Goal: Task Accomplishment & Management: Manage account settings

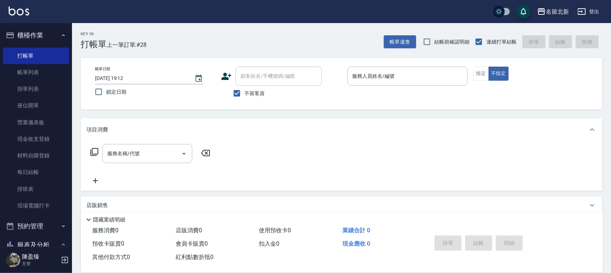
click at [472, 71] on div "帳單日期 [DATE] 19:12 鎖定日期 顧客姓名/手機號碼/編號 顧客姓名/手機號碼/編號 不留客資 服務人員姓名/編號 服務人員姓名/編號 指定 不指定" at bounding box center [341, 84] width 504 height 34
click at [474, 71] on button "指定" at bounding box center [480, 74] width 15 height 14
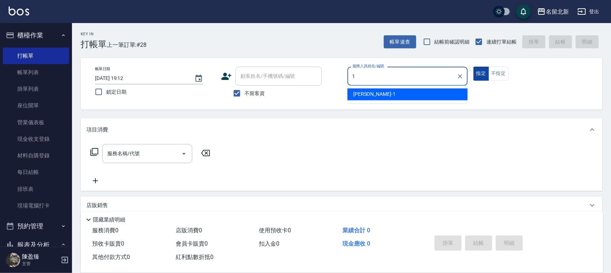
type input "[PERSON_NAME]-1"
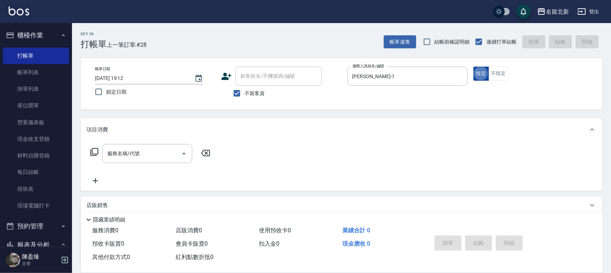
type button "true"
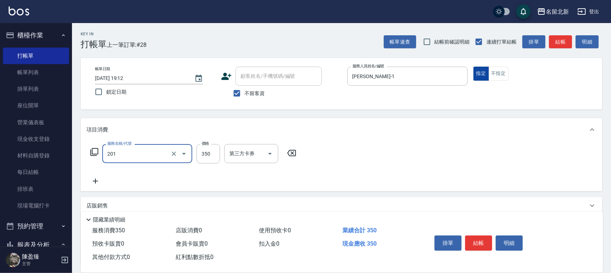
type input "一般洗髮(201)"
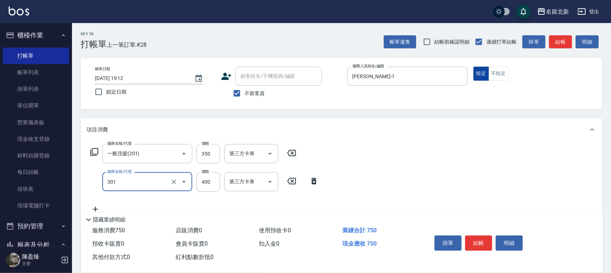
type input "造型剪髮(301)"
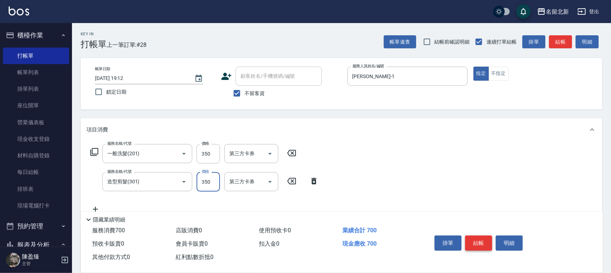
type input "350"
drag, startPoint x: 478, startPoint y: 244, endPoint x: 484, endPoint y: 238, distance: 9.2
click at [480, 237] on button "結帳" at bounding box center [478, 242] width 27 height 15
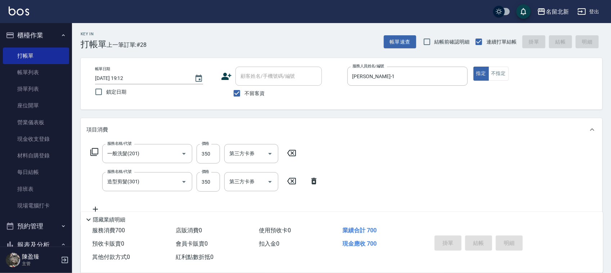
type input "[DATE] 19:13"
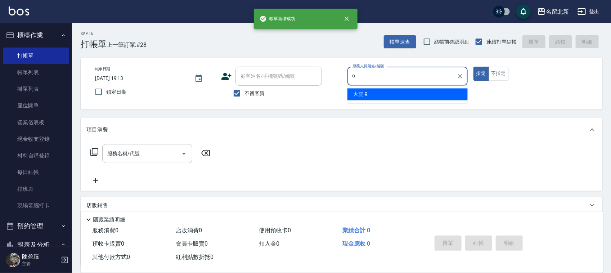
type input "大雲-9"
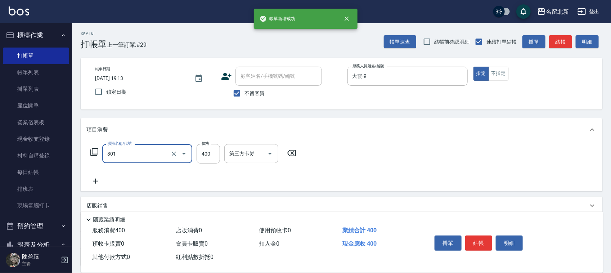
type input "造型剪髮(301)"
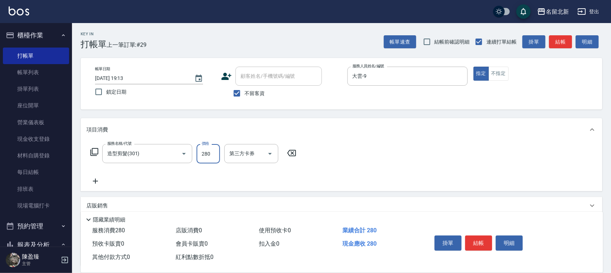
type input "280"
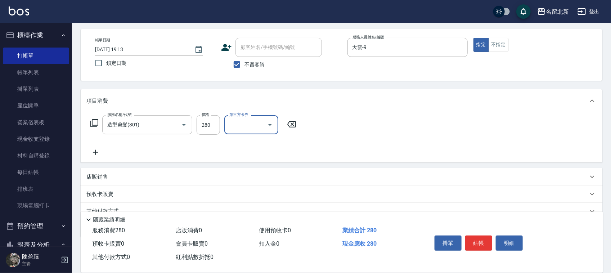
scroll to position [62, 0]
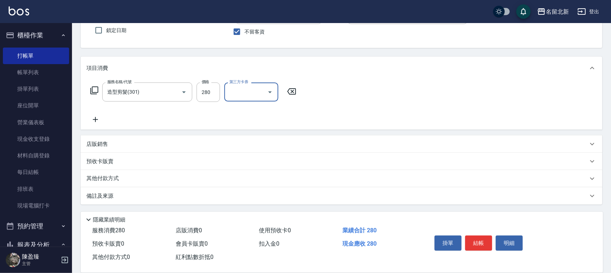
click at [121, 184] on div "其他付款方式" at bounding box center [342, 178] width 522 height 17
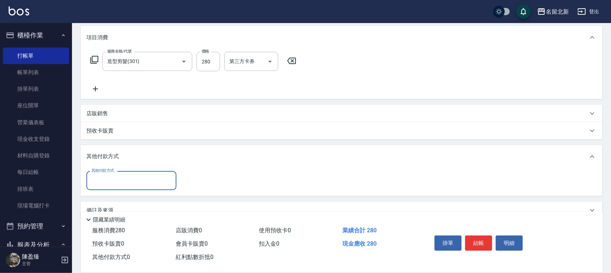
scroll to position [107, 0]
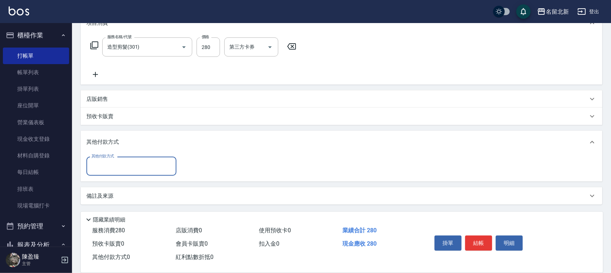
click at [122, 166] on input "其他付款方式" at bounding box center [131, 166] width 83 height 13
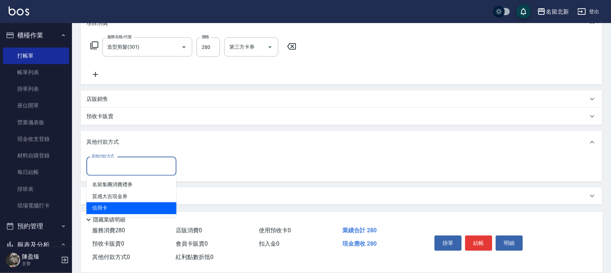
click at [119, 208] on span "信用卡" at bounding box center [131, 208] width 90 height 12
type input "信用卡"
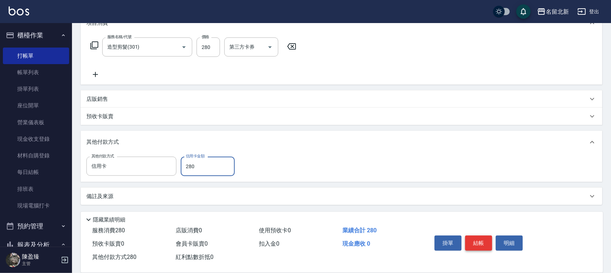
type input "280"
click at [477, 238] on button "結帳" at bounding box center [478, 242] width 27 height 15
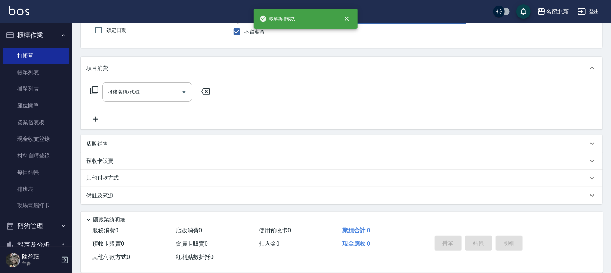
scroll to position [0, 0]
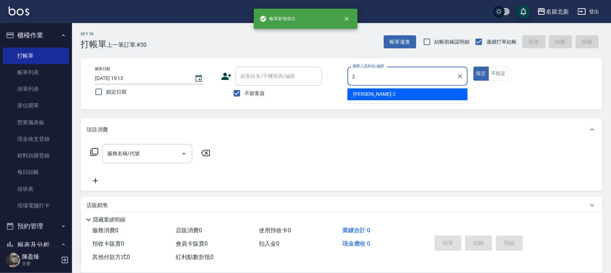
type input "詩芳-2"
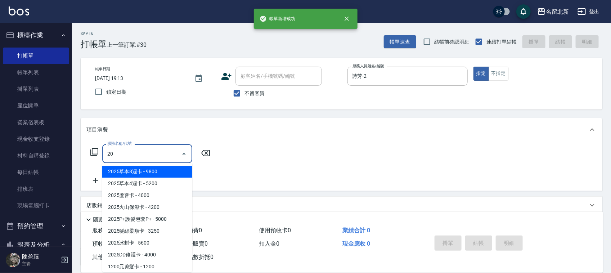
type input "205"
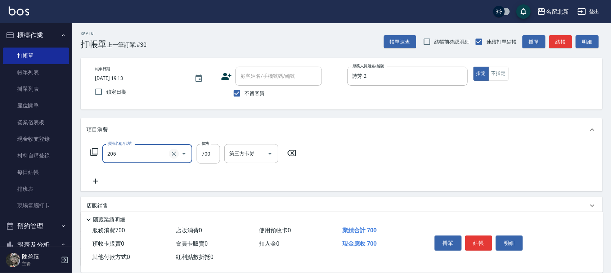
click at [172, 152] on icon "Clear" at bounding box center [173, 153] width 7 height 7
type input "1200元剪髮卡(305)"
type input "1400"
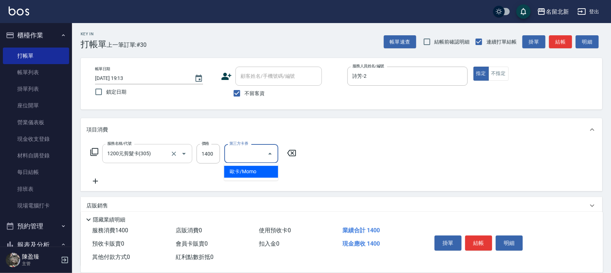
type input "歐卡/Momo"
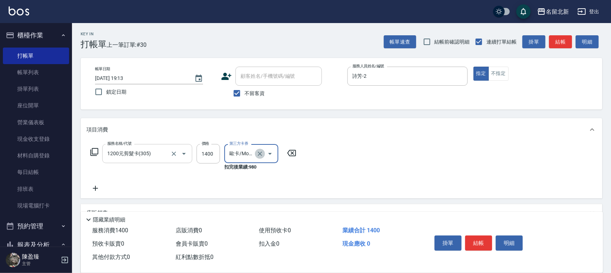
click at [262, 154] on icon "Clear" at bounding box center [259, 153] width 7 height 7
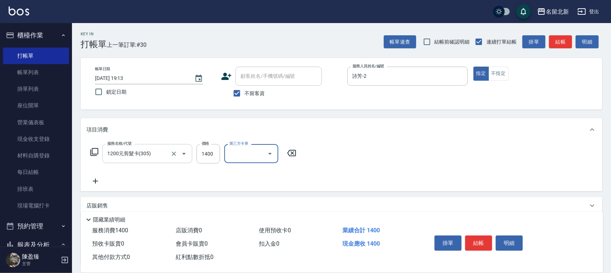
click at [94, 181] on icon at bounding box center [95, 181] width 5 height 5
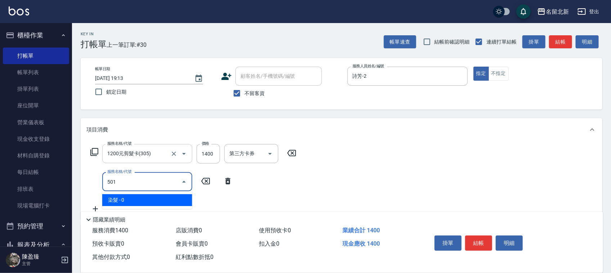
type input "染髮(501)"
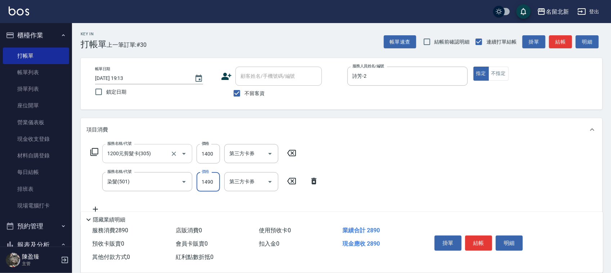
type input "1490"
type input "互助100(710)"
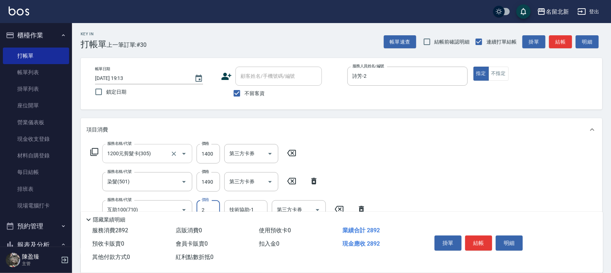
type input "0"
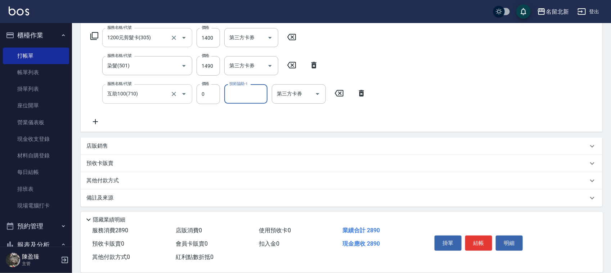
scroll to position [118, 0]
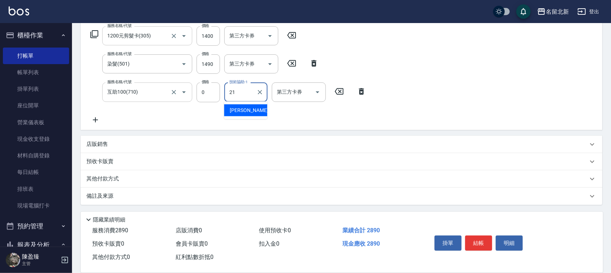
type input "[PERSON_NAME]-21"
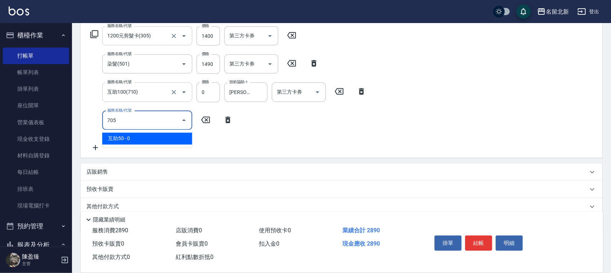
type input "互助50(705)"
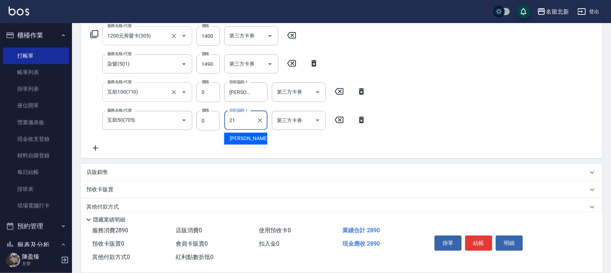
type input "[PERSON_NAME]-21"
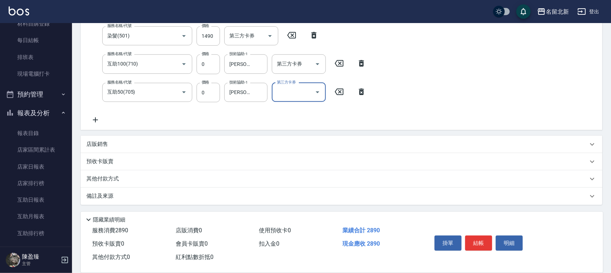
scroll to position [135, 0]
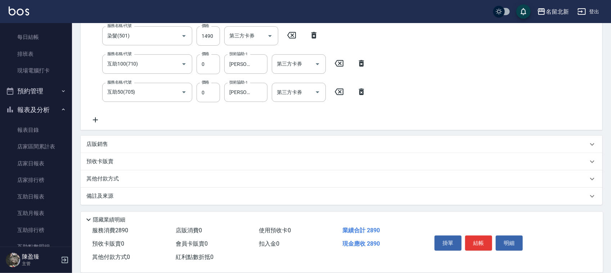
click at [110, 177] on p "其他付款方式" at bounding box center [104, 179] width 36 height 8
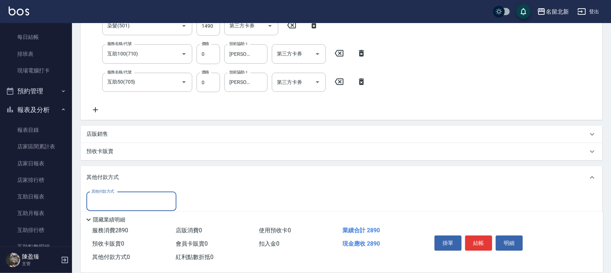
scroll to position [191, 0]
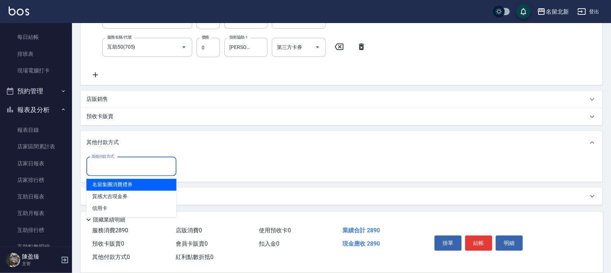
drag, startPoint x: 112, startPoint y: 171, endPoint x: 114, endPoint y: 191, distance: 19.6
click at [112, 172] on input "其他付款方式" at bounding box center [131, 166] width 83 height 13
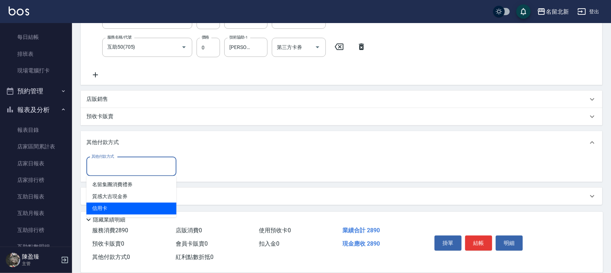
click at [117, 204] on span "信用卡" at bounding box center [131, 209] width 90 height 12
type input "信用卡"
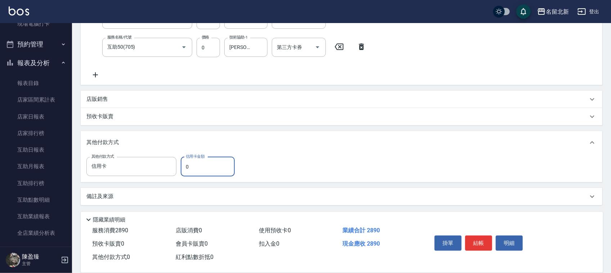
scroll to position [225, 0]
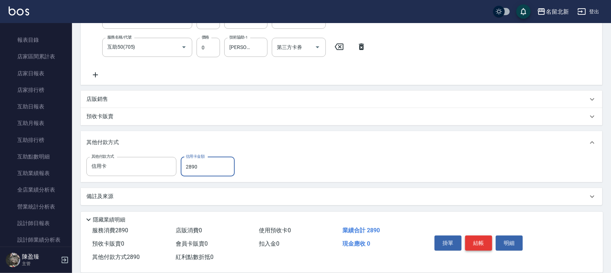
type input "2890"
click at [481, 245] on button "結帳" at bounding box center [478, 242] width 27 height 15
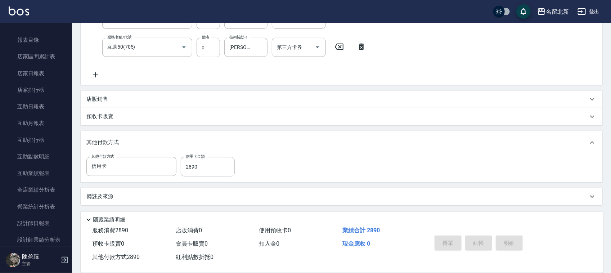
type input "[DATE] 19:14"
type input "2"
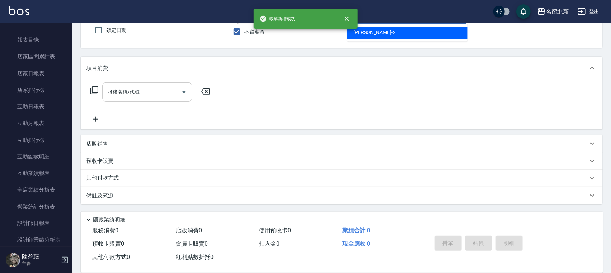
scroll to position [0, 0]
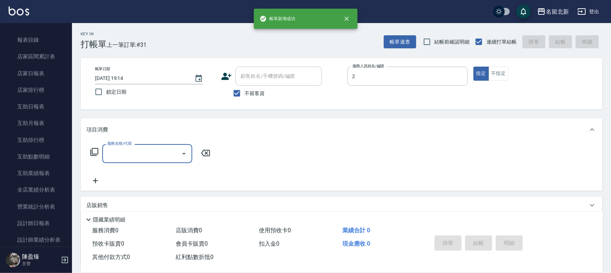
type input "詩芳-2"
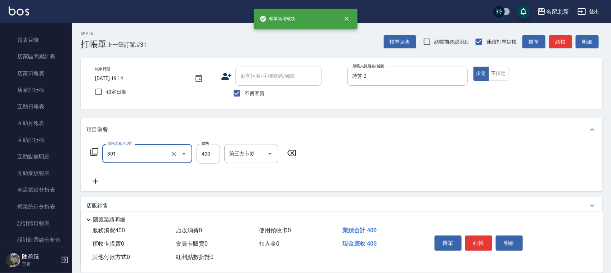
type input "造型剪髮(301)"
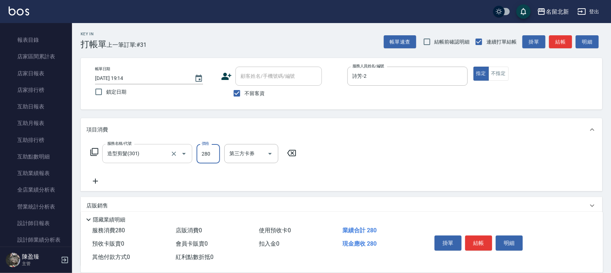
type input "280"
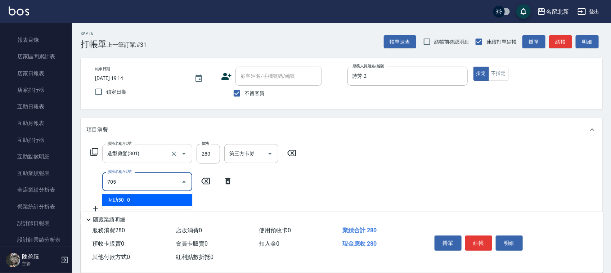
type input "互助50(705)"
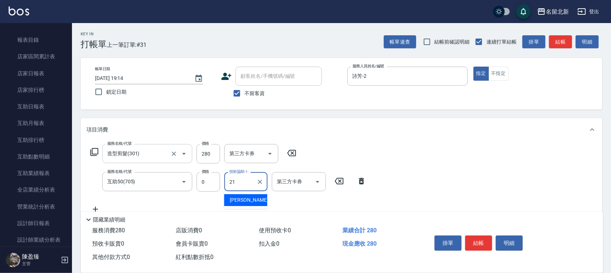
type input "[PERSON_NAME]-21"
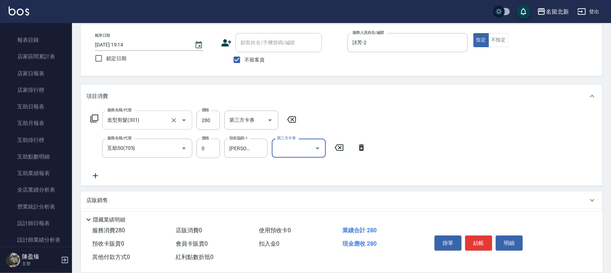
scroll to position [89, 0]
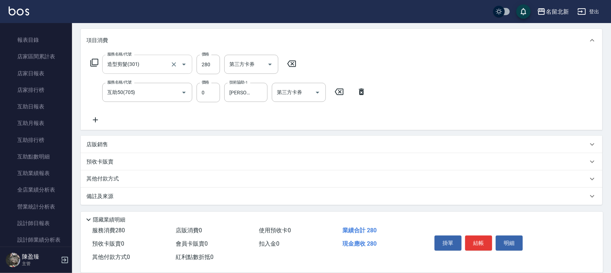
drag, startPoint x: 112, startPoint y: 177, endPoint x: 107, endPoint y: 181, distance: 6.0
click at [110, 177] on p "其他付款方式" at bounding box center [104, 179] width 36 height 8
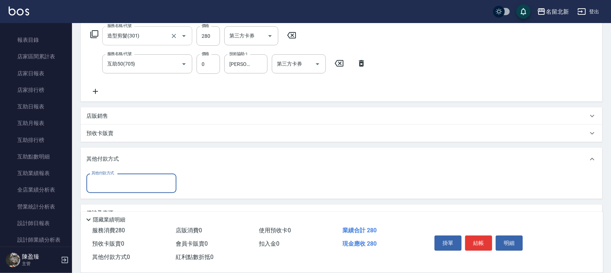
scroll to position [134, 0]
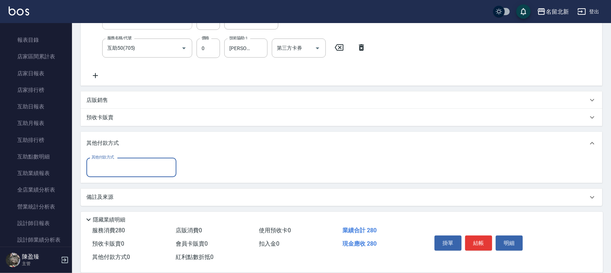
drag, startPoint x: 98, startPoint y: 175, endPoint x: 103, endPoint y: 173, distance: 5.2
click at [99, 173] on div "其他付款方式" at bounding box center [131, 167] width 90 height 19
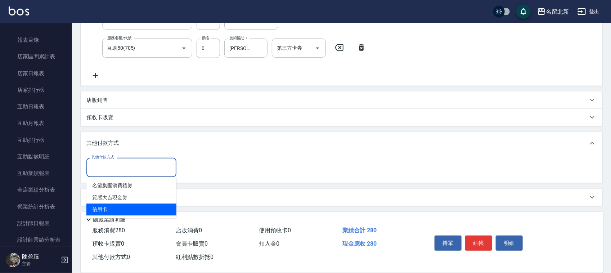
click at [121, 209] on span "信用卡" at bounding box center [131, 210] width 90 height 12
type input "信用卡"
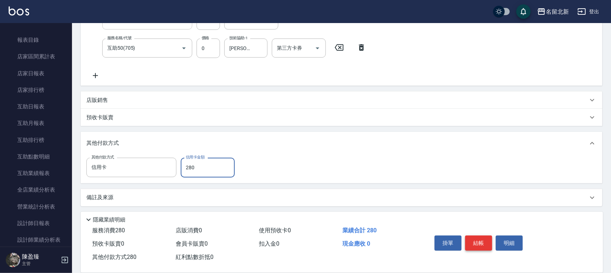
type input "280"
click at [479, 241] on button "結帳" at bounding box center [478, 242] width 27 height 15
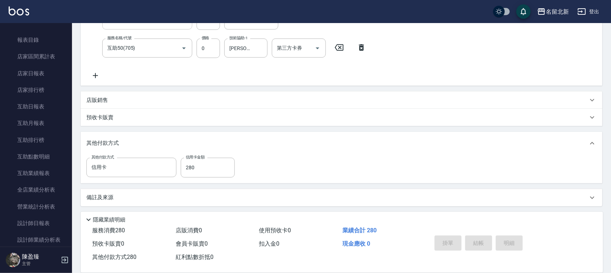
type input "9"
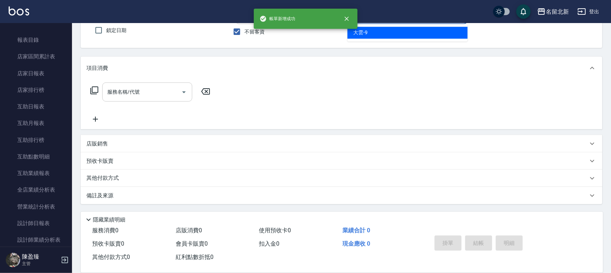
scroll to position [0, 0]
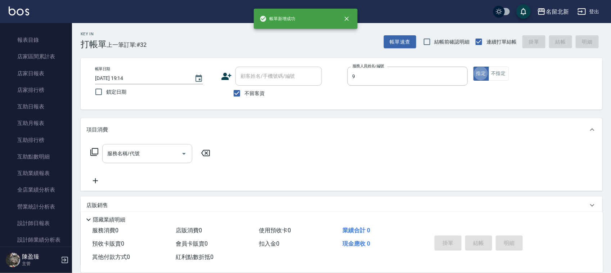
type input "大雲-9"
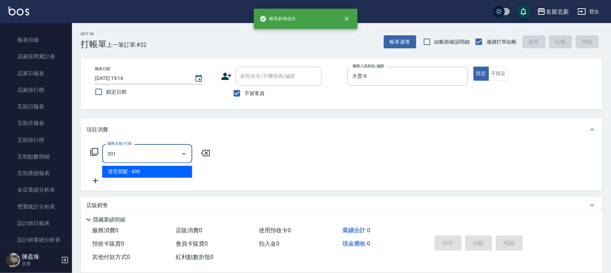
type input "造型剪髮(301)"
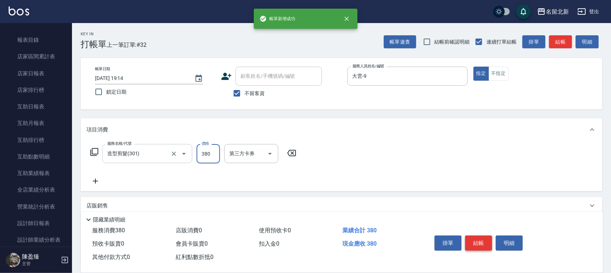
type input "380"
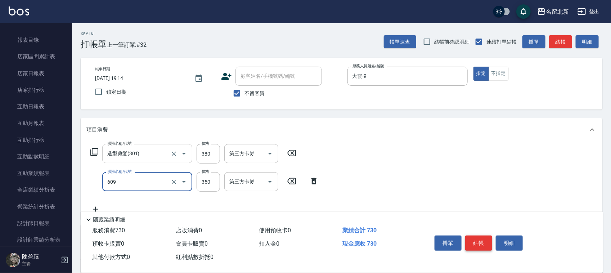
type input "頭皮隔離(609)"
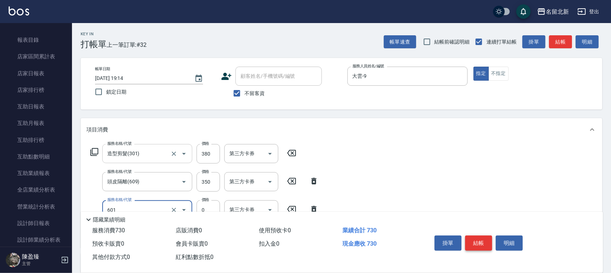
type input "使用護髮卡(601)"
type input "550"
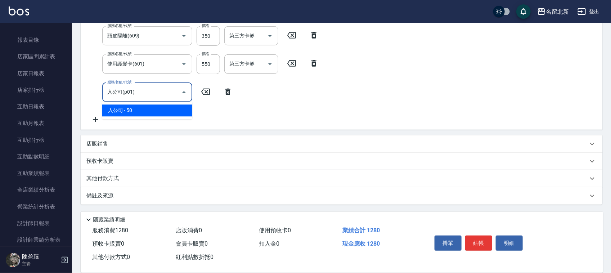
type input "入公司(p01)"
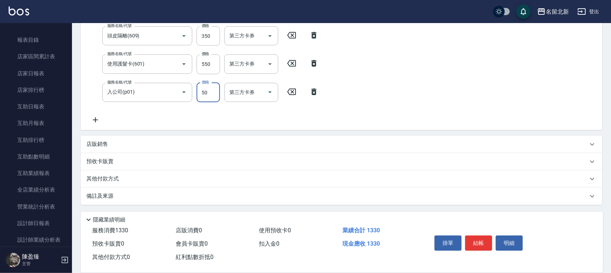
scroll to position [144, 0]
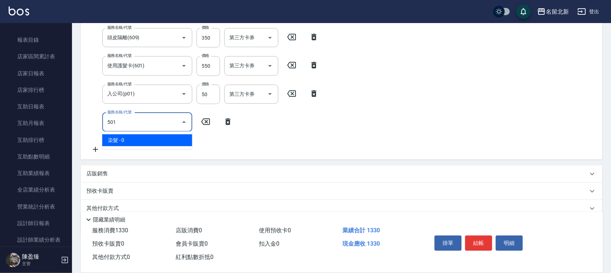
type input "染髮(501)"
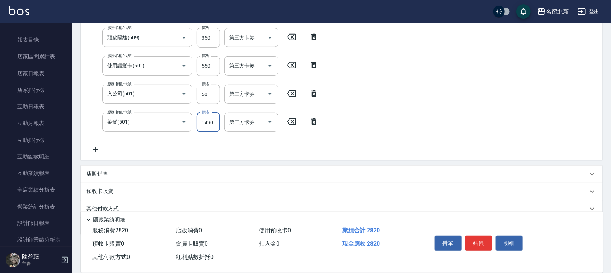
type input "1490"
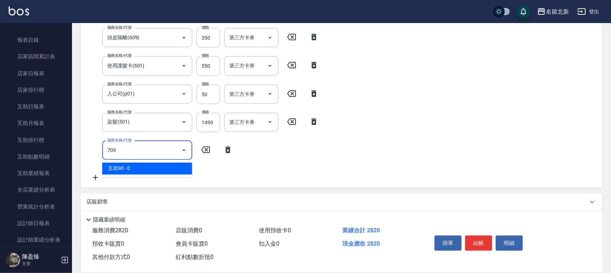
type input "互助90(709)"
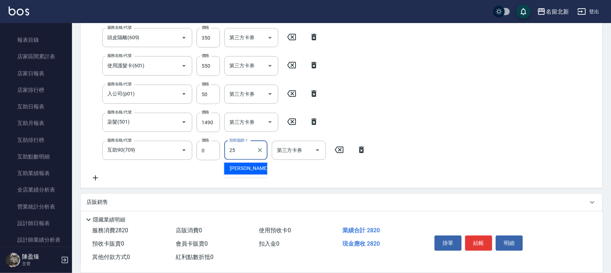
type input "禎禎-25"
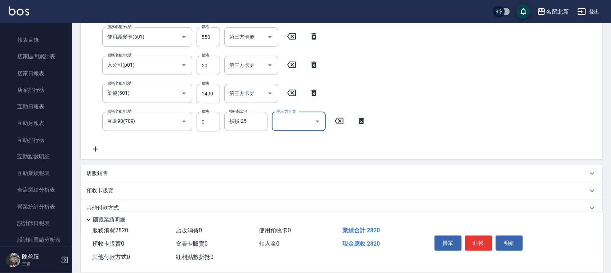
scroll to position [202, 0]
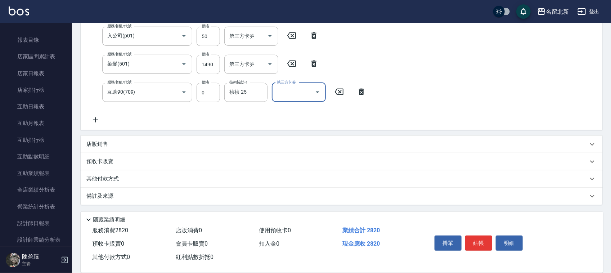
click at [100, 149] on div "店販銷售" at bounding box center [342, 144] width 522 height 17
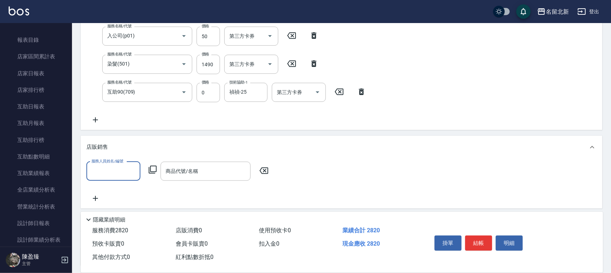
scroll to position [0, 0]
type input "大雲-9"
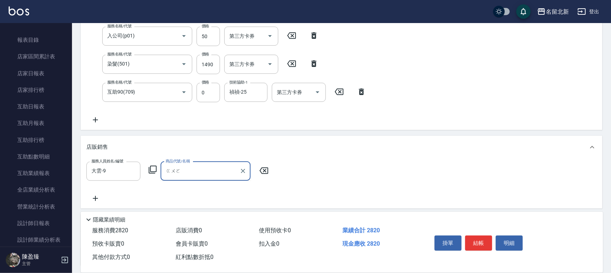
type input "裹"
type input "活髮酵素"
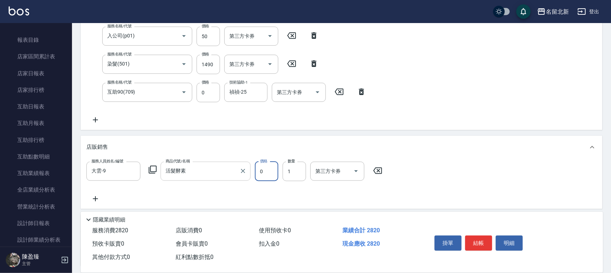
type input "0"
click at [191, 174] on input "活髮酵素" at bounding box center [200, 171] width 73 height 13
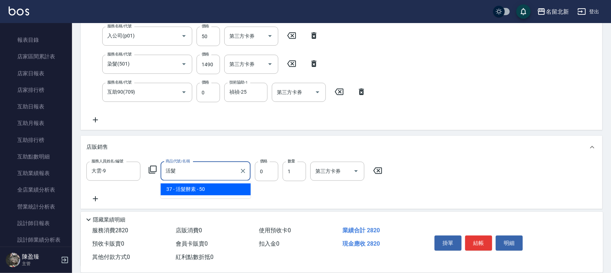
type input "活"
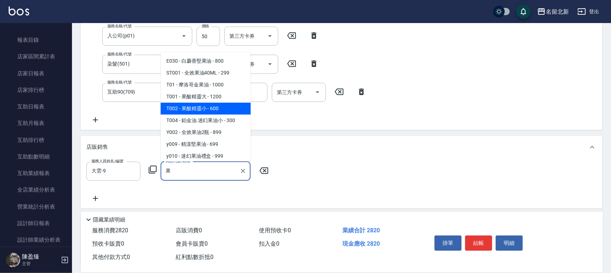
click at [201, 107] on span "T002 - 果酸精靈小 - 600" at bounding box center [206, 109] width 90 height 12
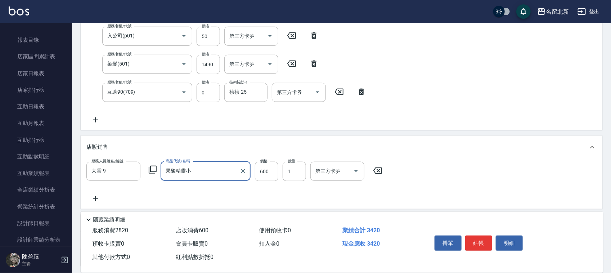
type input "果酸精靈小"
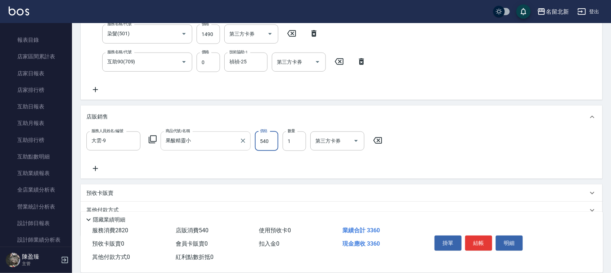
scroll to position [263, 0]
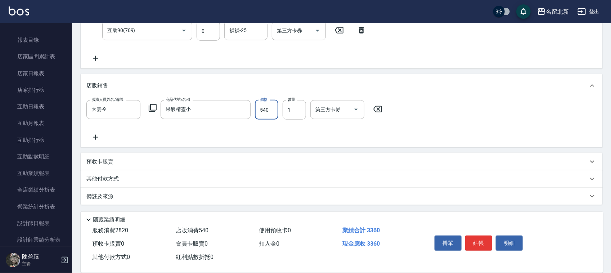
type input "540"
click at [114, 175] on p "其他付款方式" at bounding box center [104, 179] width 36 height 8
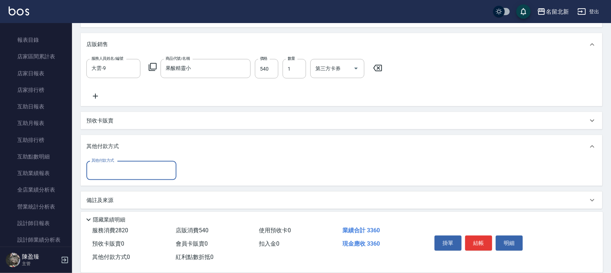
scroll to position [305, 0]
click at [104, 172] on input "其他付款方式" at bounding box center [131, 170] width 83 height 13
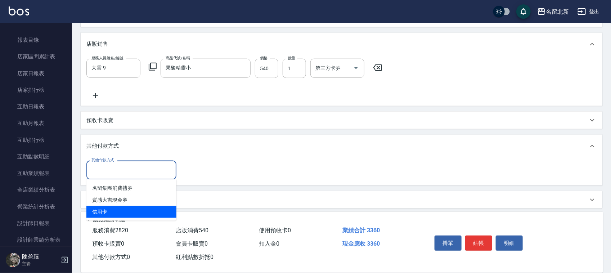
click at [103, 208] on span "信用卡" at bounding box center [131, 212] width 90 height 12
type input "信用卡"
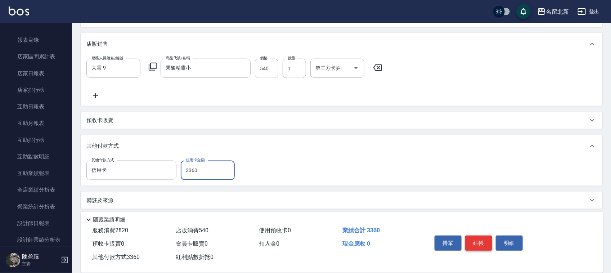
type input "3360"
drag, startPoint x: 474, startPoint y: 240, endPoint x: 470, endPoint y: 245, distance: 6.4
click at [474, 241] on button "結帳" at bounding box center [478, 242] width 27 height 15
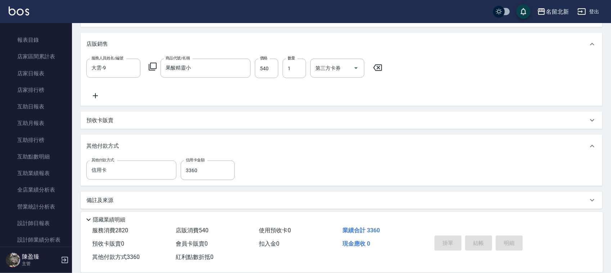
type input "[DATE] 19:15"
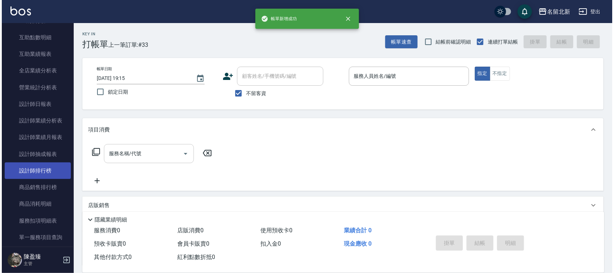
scroll to position [360, 0]
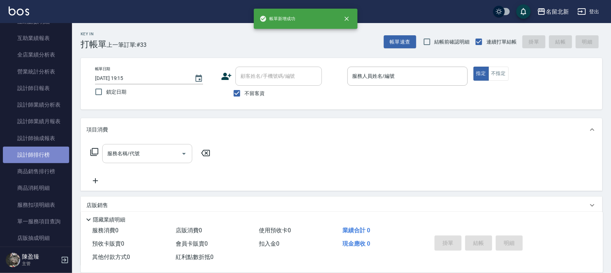
click at [49, 152] on link "設計師排行榜" at bounding box center [36, 154] width 66 height 17
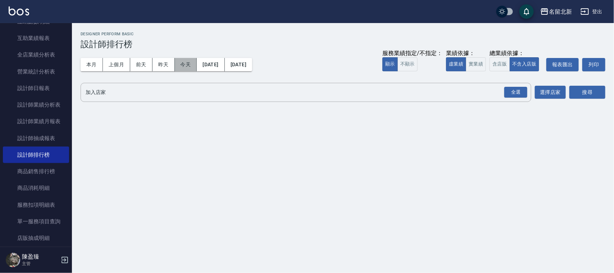
click at [186, 70] on button "今天" at bounding box center [186, 64] width 22 height 13
click at [515, 92] on div "全選" at bounding box center [516, 92] width 23 height 11
drag, startPoint x: 577, startPoint y: 89, endPoint x: 571, endPoint y: 85, distance: 7.7
click at [574, 87] on button "搜尋" at bounding box center [588, 92] width 36 height 13
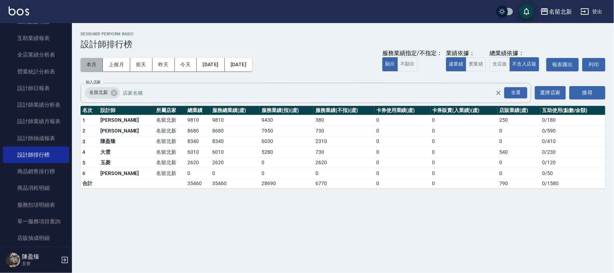
click at [96, 65] on button "本月" at bounding box center [92, 64] width 22 height 13
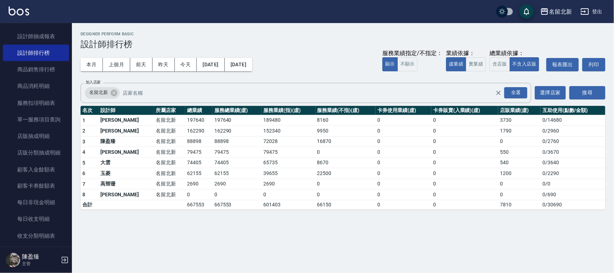
scroll to position [609, 0]
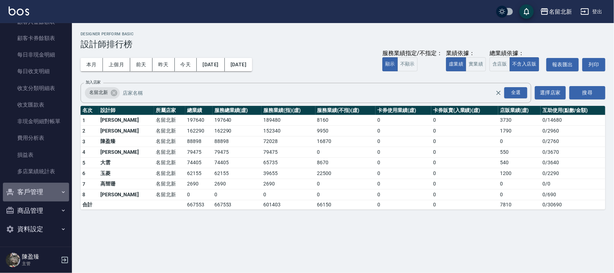
click at [49, 189] on button "客戶管理" at bounding box center [36, 192] width 66 height 19
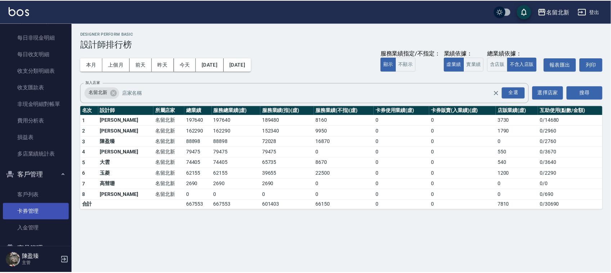
scroll to position [649, 0]
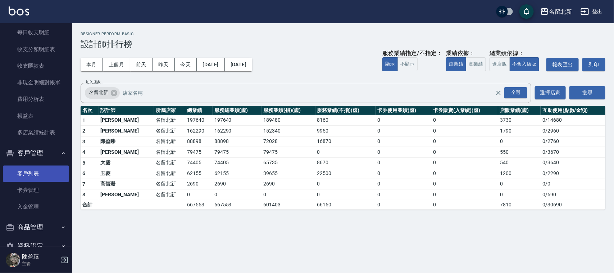
click at [42, 176] on link "客戶列表" at bounding box center [36, 173] width 66 height 17
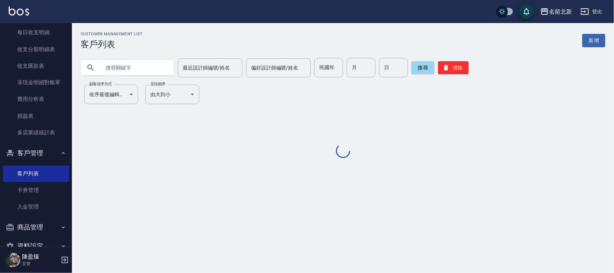
click at [150, 67] on input "text" at bounding box center [135, 67] width 68 height 19
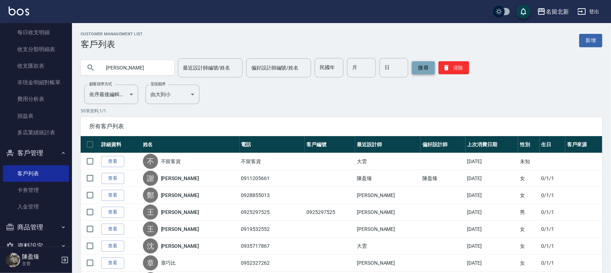
type input "[PERSON_NAME]"
click at [418, 71] on button "搜尋" at bounding box center [423, 67] width 23 height 13
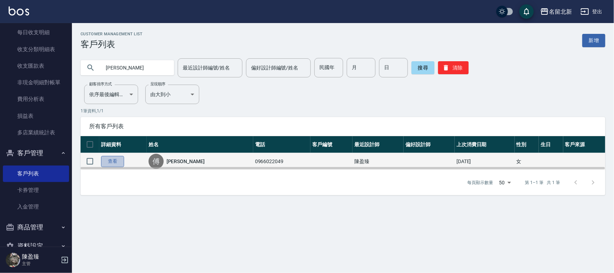
click at [115, 159] on link "查看" at bounding box center [112, 161] width 23 height 11
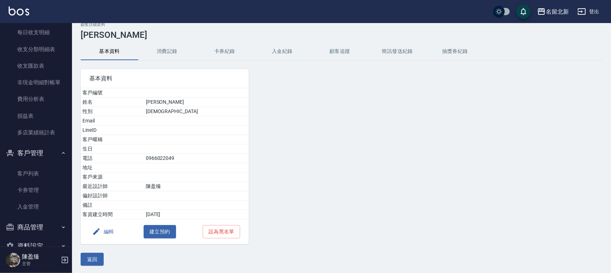
scroll to position [12, 0]
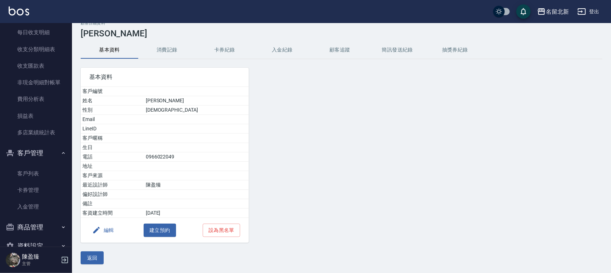
click at [164, 51] on button "消費記錄" at bounding box center [167, 49] width 58 height 17
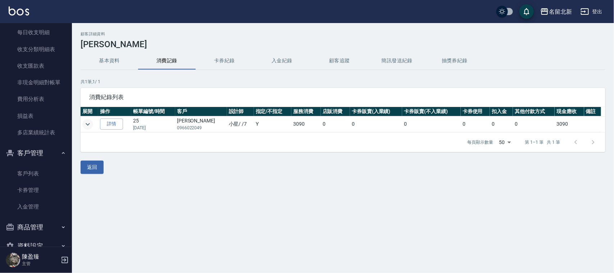
click at [87, 127] on icon "expand row" at bounding box center [87, 124] width 9 height 9
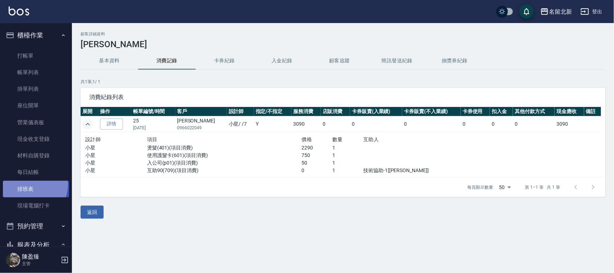
click at [27, 184] on link "排班表" at bounding box center [36, 189] width 66 height 17
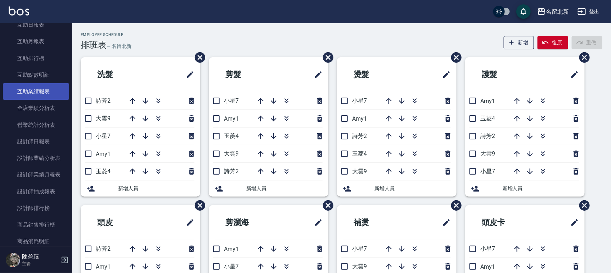
scroll to position [270, 0]
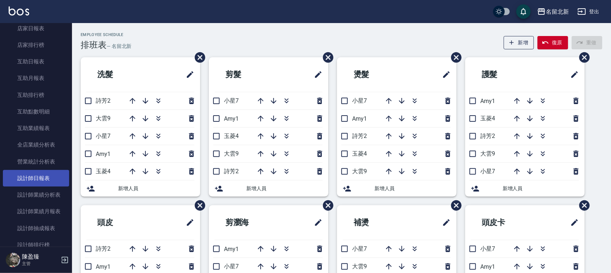
click at [44, 183] on link "設計師日報表" at bounding box center [36, 178] width 66 height 17
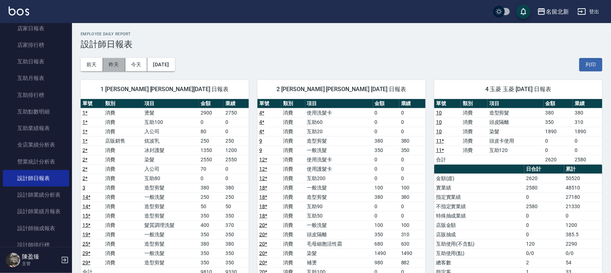
click at [122, 69] on button "昨天" at bounding box center [114, 64] width 22 height 13
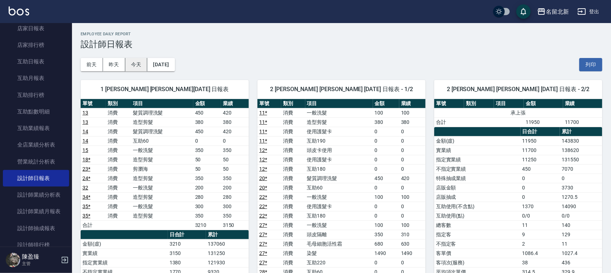
click at [135, 66] on button "今天" at bounding box center [136, 64] width 22 height 13
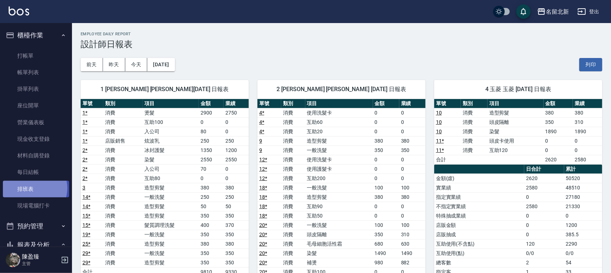
click at [32, 188] on link "排班表" at bounding box center [36, 189] width 66 height 17
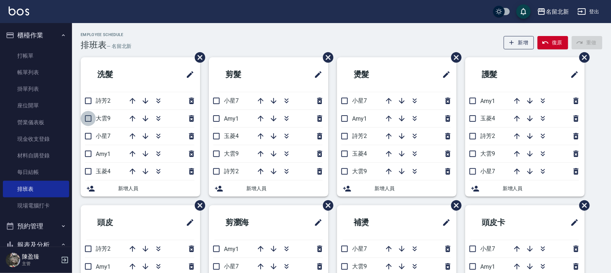
click at [91, 122] on input "checkbox" at bounding box center [88, 118] width 15 height 15
checkbox input "true"
click at [215, 157] on li "大雲9" at bounding box center [268, 153] width 119 height 17
drag, startPoint x: 217, startPoint y: 152, endPoint x: 220, endPoint y: 161, distance: 8.9
click at [218, 152] on input "checkbox" at bounding box center [216, 153] width 15 height 15
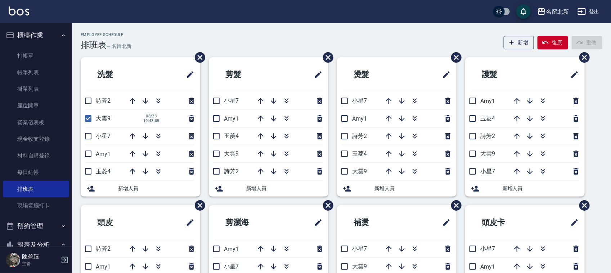
checkbox input "true"
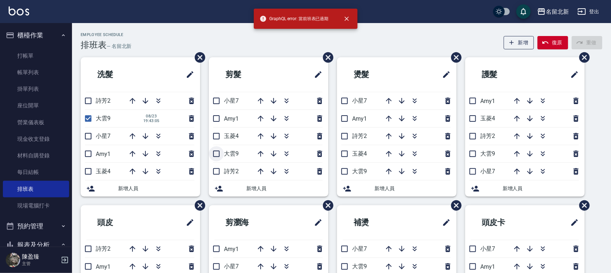
click at [220, 153] on input "checkbox" at bounding box center [216, 153] width 15 height 15
checkbox input "true"
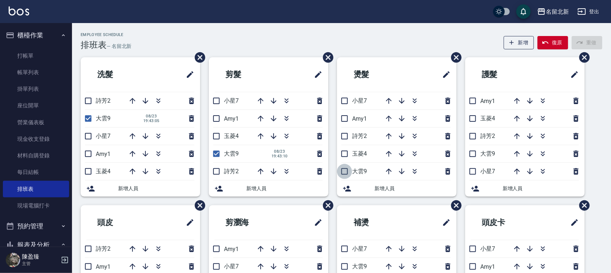
click at [348, 173] on input "checkbox" at bounding box center [344, 171] width 15 height 15
checkbox input "true"
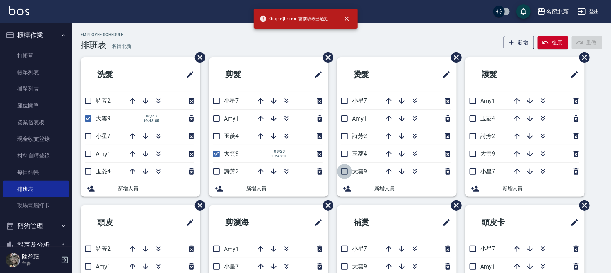
click at [341, 175] on input "checkbox" at bounding box center [344, 171] width 15 height 15
checkbox input "true"
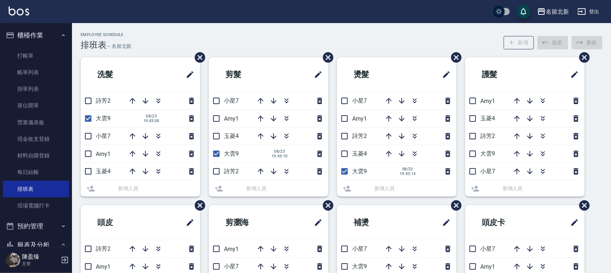
click at [478, 158] on li "大雲9" at bounding box center [524, 153] width 119 height 17
click at [471, 154] on input "checkbox" at bounding box center [472, 153] width 15 height 15
checkbox input "true"
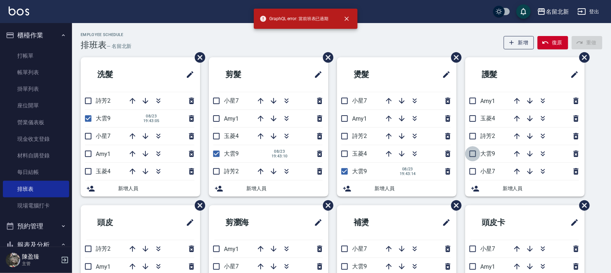
click at [471, 155] on input "checkbox" at bounding box center [472, 153] width 15 height 15
checkbox input "true"
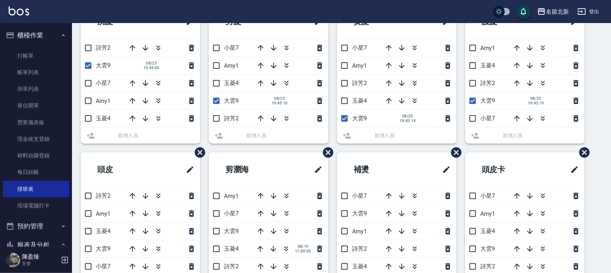
scroll to position [135, 0]
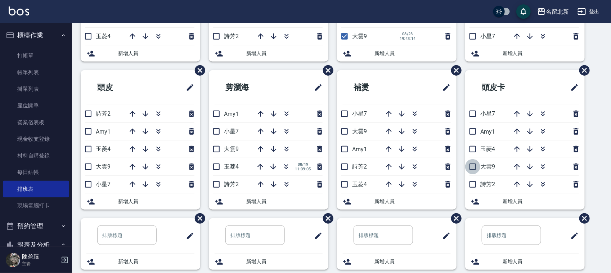
click at [471, 170] on input "checkbox" at bounding box center [472, 166] width 15 height 15
checkbox input "true"
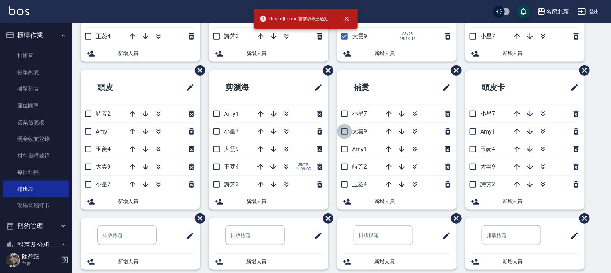
click at [347, 134] on input "checkbox" at bounding box center [344, 131] width 15 height 15
checkbox input "true"
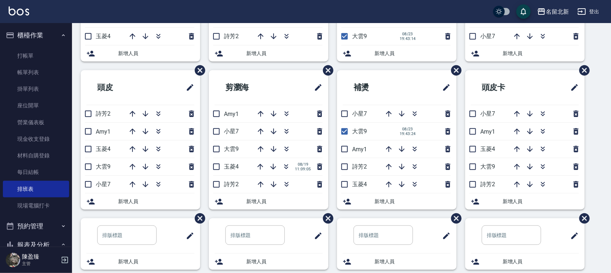
click at [474, 170] on input "checkbox" at bounding box center [472, 166] width 15 height 15
checkbox input "true"
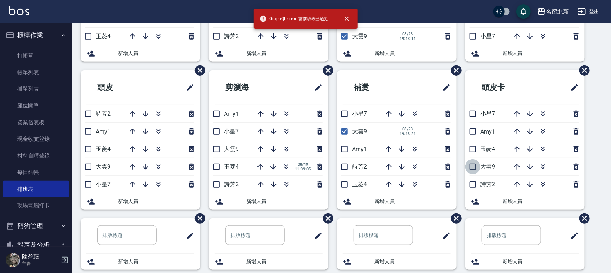
click at [474, 166] on input "checkbox" at bounding box center [472, 166] width 15 height 15
checkbox input "true"
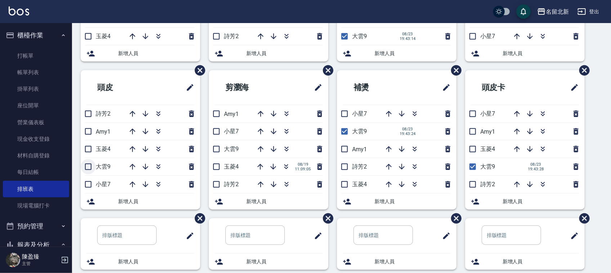
drag, startPoint x: 91, startPoint y: 167, endPoint x: 91, endPoint y: 178, distance: 11.5
click at [90, 167] on input "checkbox" at bounding box center [88, 166] width 15 height 15
checkbox input "true"
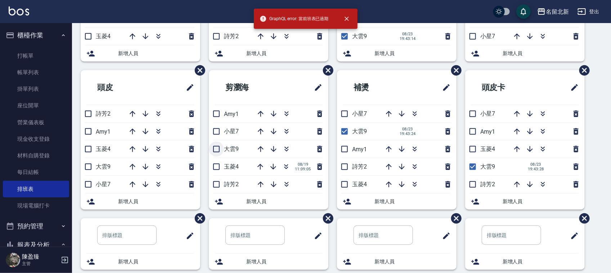
click at [218, 148] on input "checkbox" at bounding box center [216, 148] width 15 height 15
checkbox input "true"
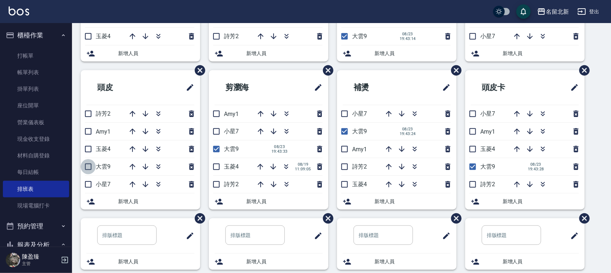
click at [91, 166] on input "checkbox" at bounding box center [88, 166] width 15 height 15
checkbox input "true"
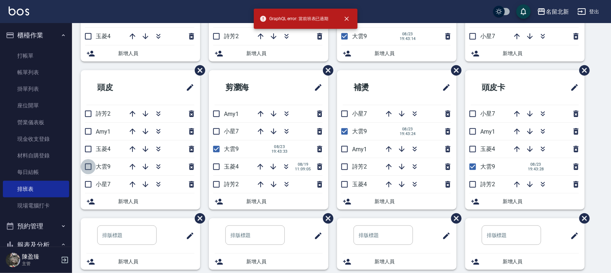
click at [85, 167] on input "checkbox" at bounding box center [88, 166] width 15 height 15
checkbox input "true"
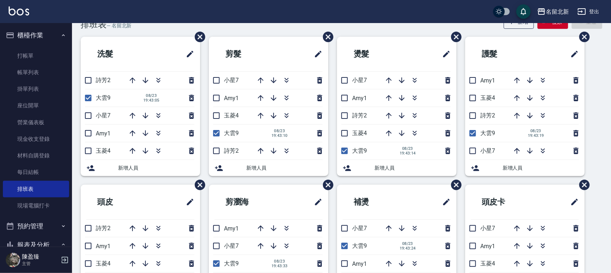
scroll to position [0, 0]
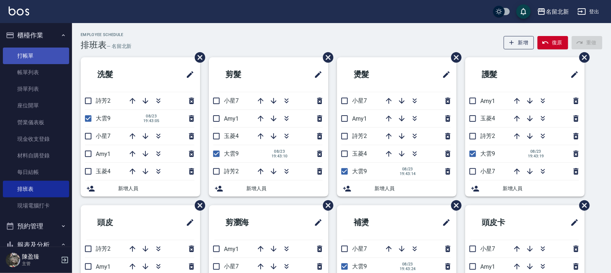
click at [32, 57] on link "打帳單" at bounding box center [36, 56] width 66 height 17
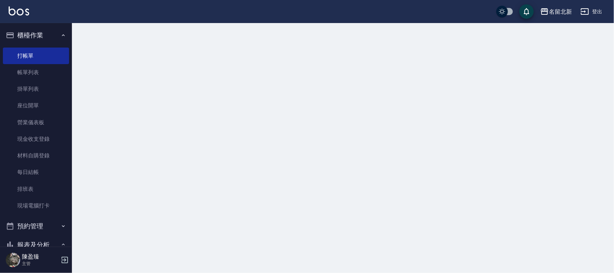
drag, startPoint x: 27, startPoint y: 186, endPoint x: 537, endPoint y: 252, distance: 513.9
click at [26, 186] on link "排班表" at bounding box center [36, 189] width 66 height 17
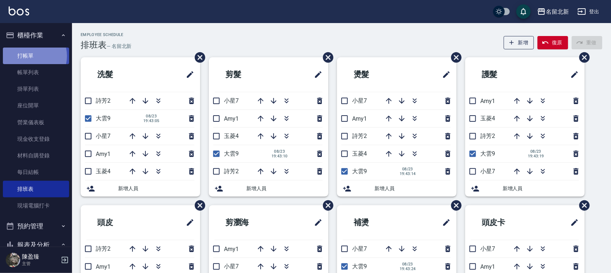
click at [29, 56] on link "打帳單" at bounding box center [36, 56] width 66 height 17
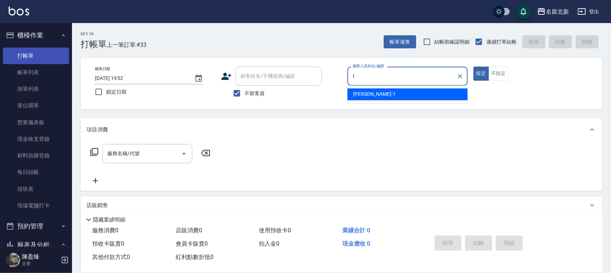
type input "[PERSON_NAME]-1"
type button "true"
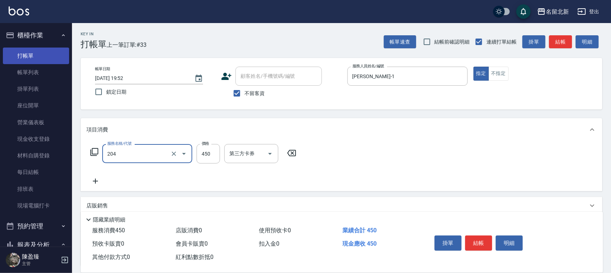
type input "髮質調理洗髮(204)"
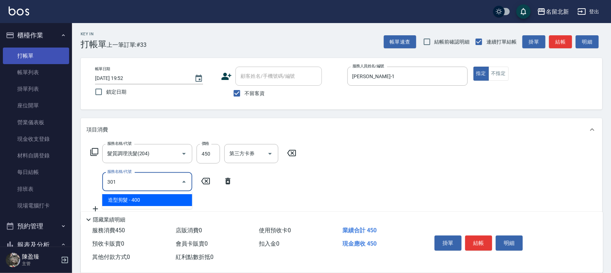
type input "造型剪髮(301)"
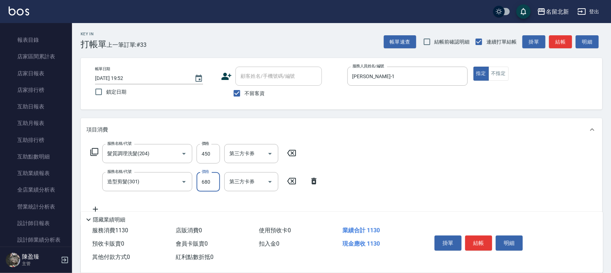
scroll to position [89, 0]
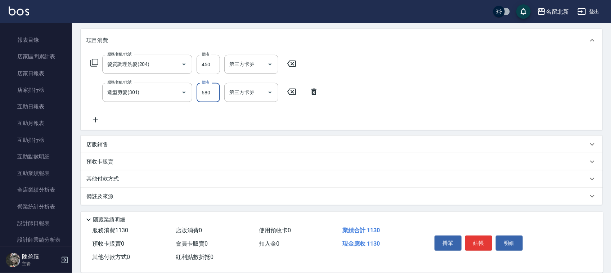
type input "680"
click at [96, 177] on p "其他付款方式" at bounding box center [104, 179] width 36 height 8
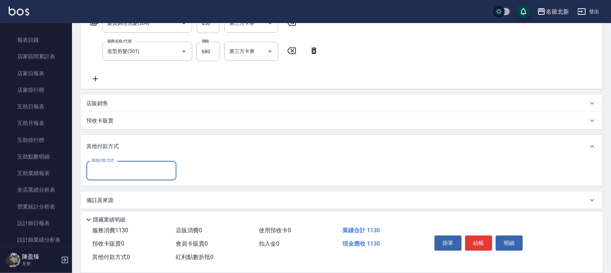
scroll to position [131, 0]
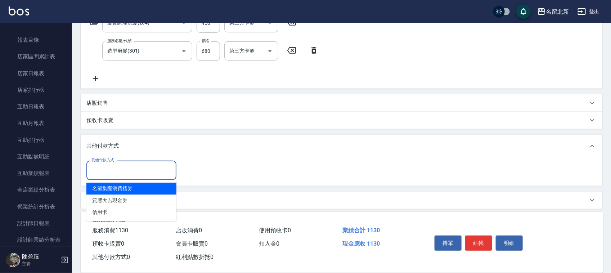
click at [103, 173] on input "其他付款方式" at bounding box center [131, 170] width 83 height 13
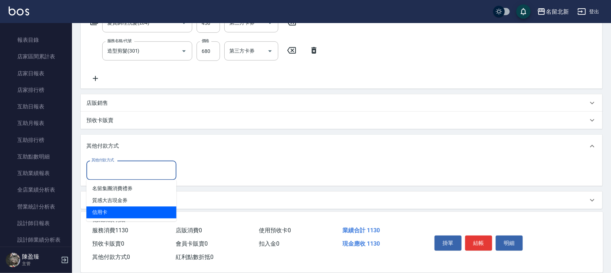
click at [109, 212] on span "信用卡" at bounding box center [131, 213] width 90 height 12
type input "信用卡"
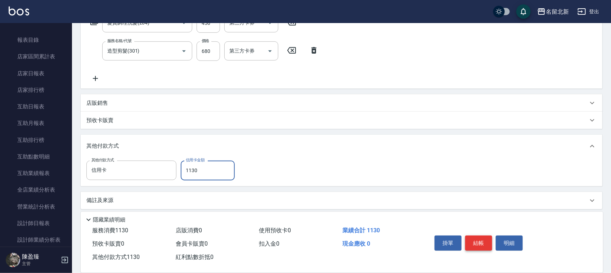
type input "1130"
drag, startPoint x: 465, startPoint y: 240, endPoint x: 470, endPoint y: 238, distance: 5.5
click at [470, 238] on button "結帳" at bounding box center [478, 242] width 27 height 15
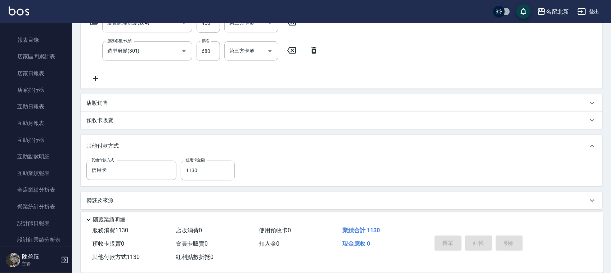
click at [470, 238] on div "掛單 結帳 明細" at bounding box center [479, 244] width 94 height 23
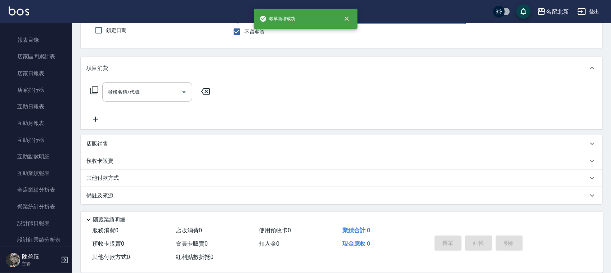
scroll to position [0, 0]
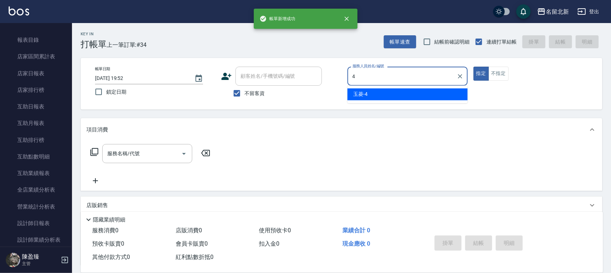
type input "玉菱-4"
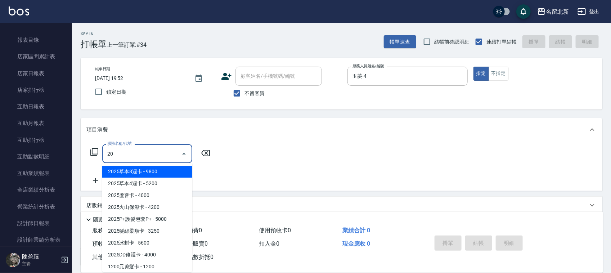
type input "2"
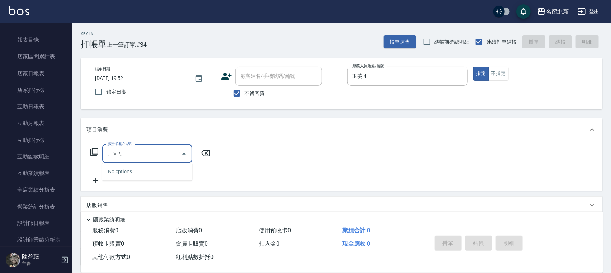
type input "水"
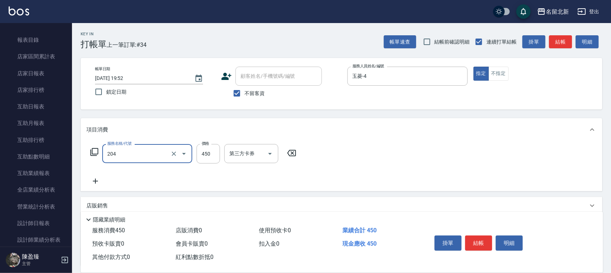
type input "髮質調理洗髮(204)"
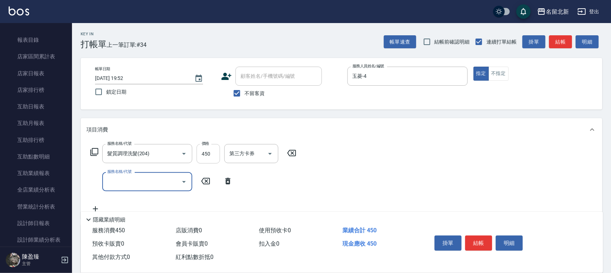
click at [202, 152] on input "450" at bounding box center [208, 153] width 23 height 19
type input "560"
type input "入公司(p01)"
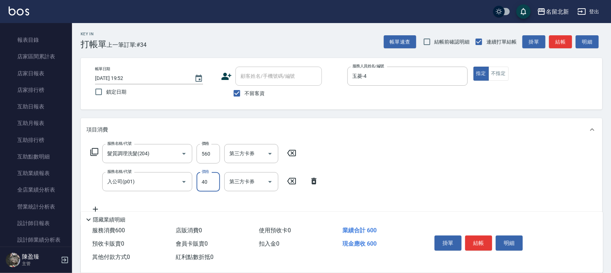
type input "40"
type input "7"
type input "互助10(701)"
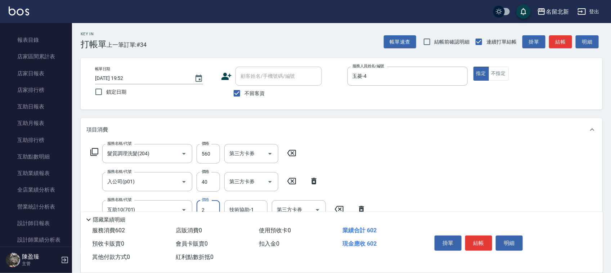
type input "0"
type input "禎禎-25"
click at [483, 241] on button "結帳" at bounding box center [478, 242] width 27 height 15
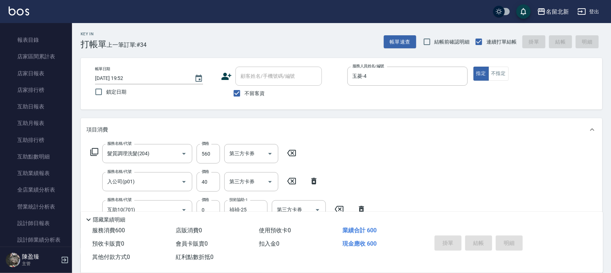
type input "[DATE] 19:53"
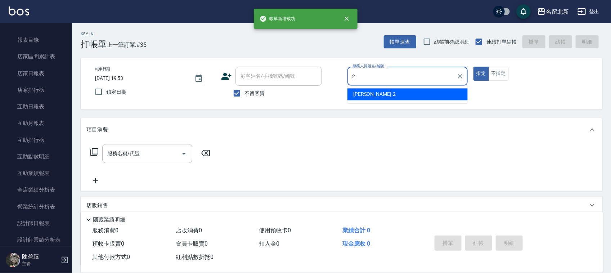
type input "詩芳-2"
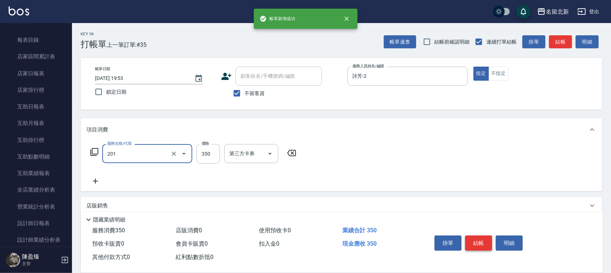
type input "一般洗髮(201)"
type input "3000"
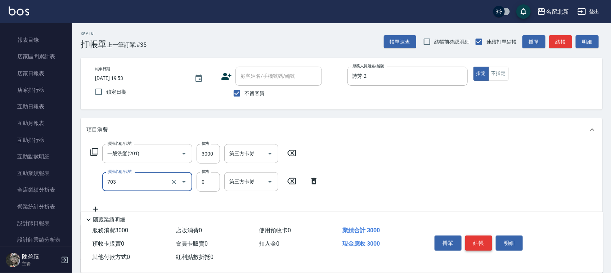
type input "洗髮.互助30(703)"
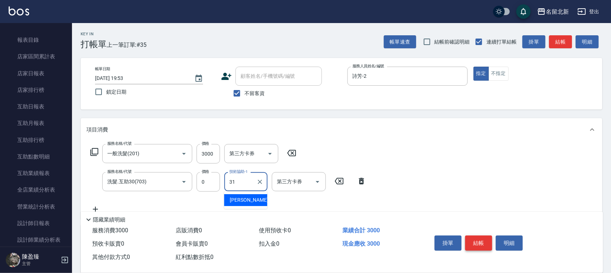
type input "[PERSON_NAME]-31"
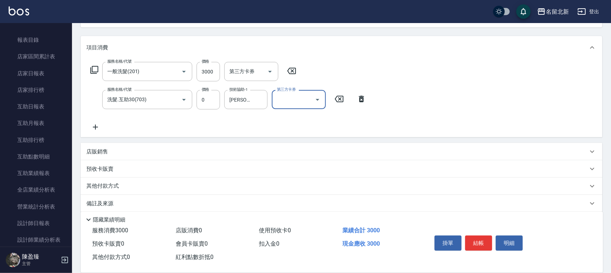
scroll to position [89, 0]
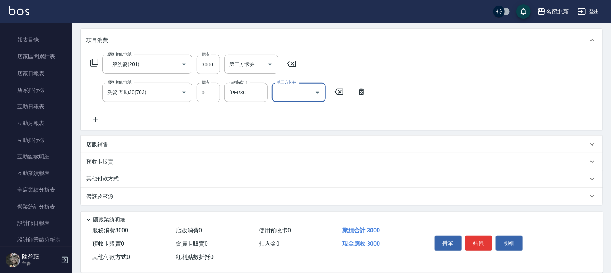
click at [92, 168] on div "預收卡販賣" at bounding box center [342, 161] width 522 height 17
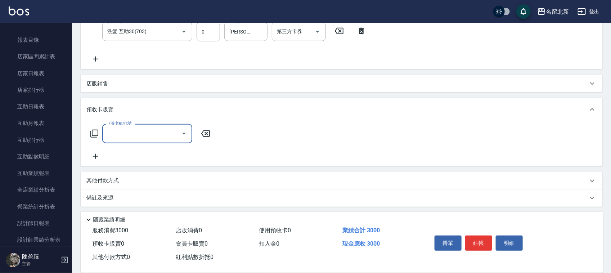
scroll to position [152, 0]
click at [105, 179] on p "其他付款方式" at bounding box center [104, 179] width 36 height 8
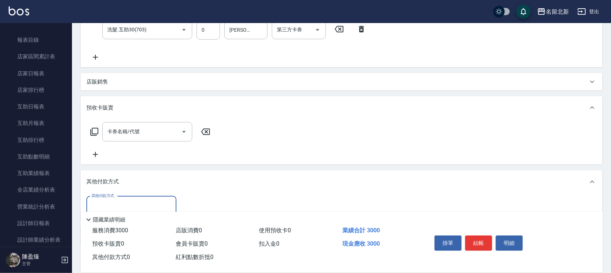
scroll to position [0, 0]
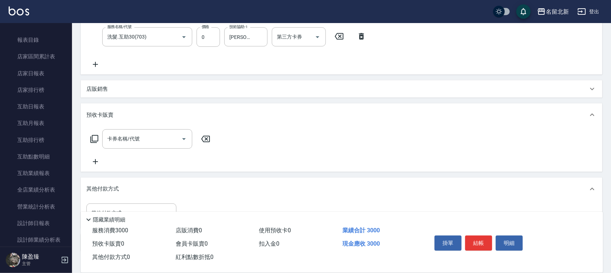
click at [107, 179] on div "其他付款方式" at bounding box center [342, 188] width 522 height 23
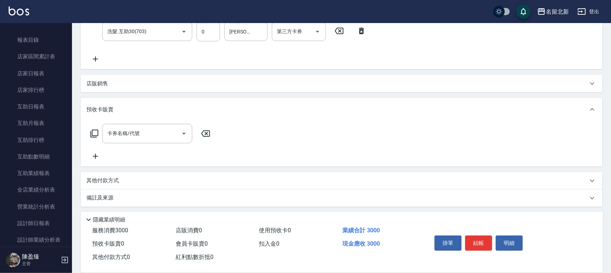
scroll to position [152, 0]
click at [108, 182] on div "其他付款方式" at bounding box center [342, 178] width 522 height 17
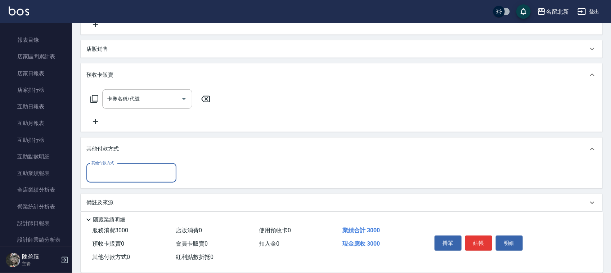
scroll to position [185, 0]
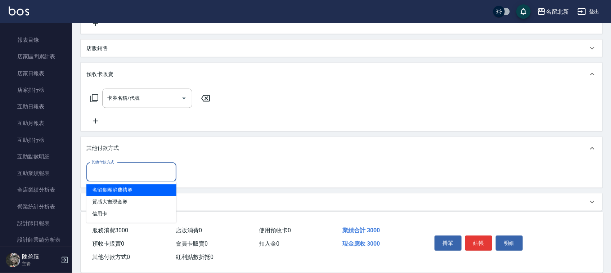
click at [104, 176] on input "其他付款方式" at bounding box center [131, 172] width 83 height 13
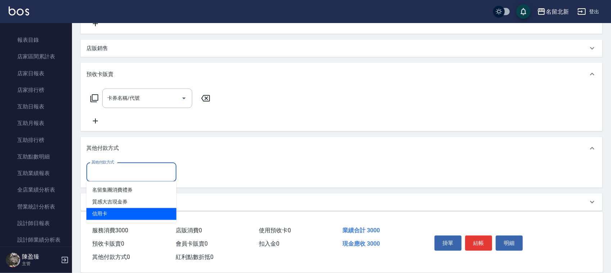
click at [116, 214] on span "信用卡" at bounding box center [131, 214] width 90 height 12
type input "信用卡"
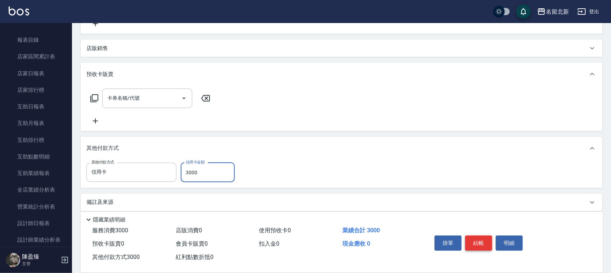
type input "3000"
click at [486, 240] on button "結帳" at bounding box center [478, 242] width 27 height 15
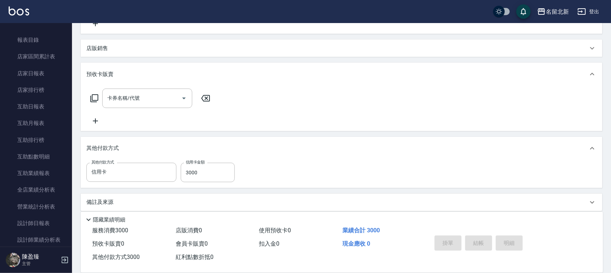
type input "[DATE] 19:54"
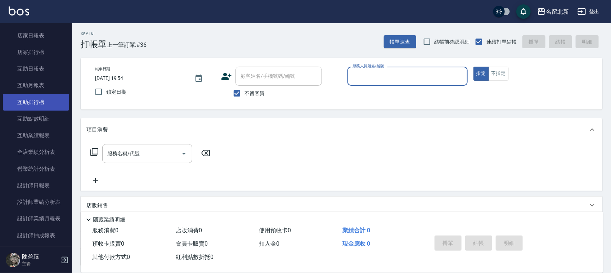
scroll to position [135, 0]
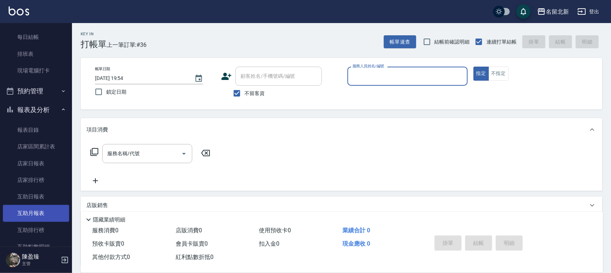
click at [39, 211] on link "互助月報表" at bounding box center [36, 213] width 66 height 17
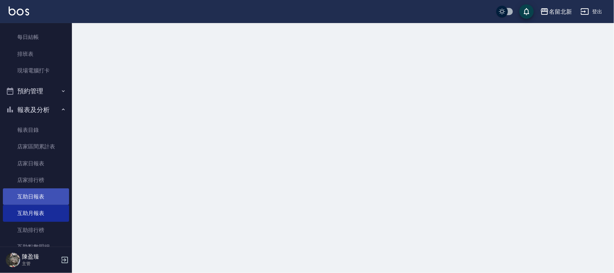
click at [37, 197] on link "互助日報表" at bounding box center [36, 196] width 66 height 17
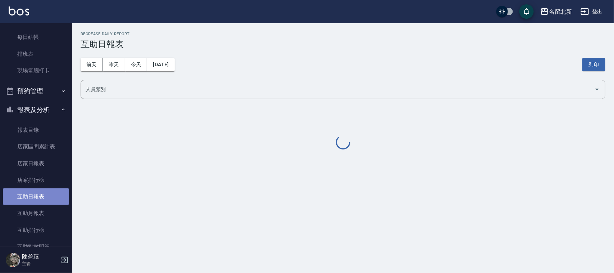
click at [36, 197] on link "互助日報表" at bounding box center [36, 196] width 66 height 17
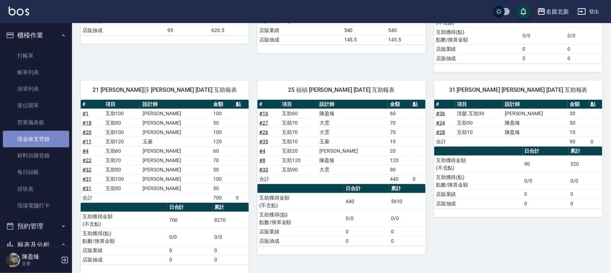
click at [43, 139] on link "現金收支登錄" at bounding box center [36, 139] width 66 height 17
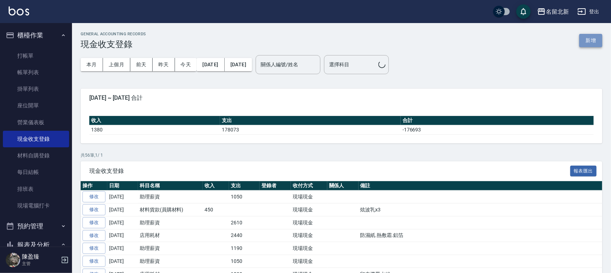
click at [589, 41] on button "新增" at bounding box center [590, 40] width 23 height 13
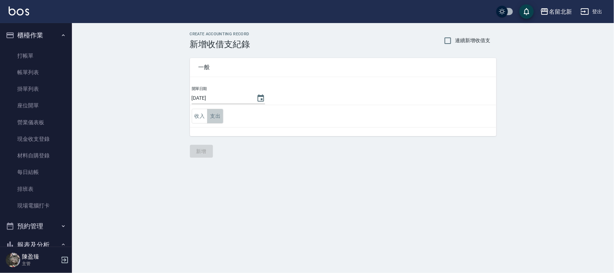
click at [222, 119] on button "支出" at bounding box center [215, 116] width 16 height 15
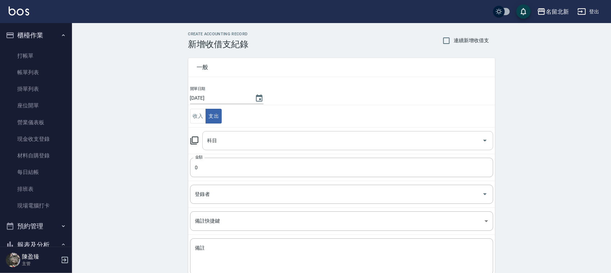
click at [245, 140] on input "科目" at bounding box center [343, 140] width 274 height 13
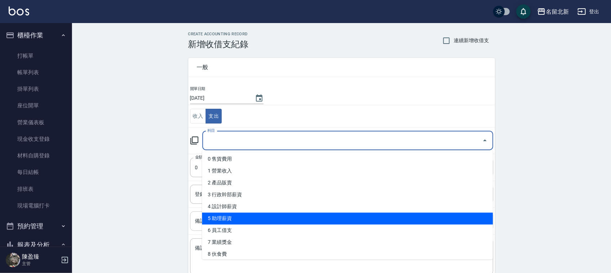
click at [244, 215] on li "5 助理薪資" at bounding box center [347, 219] width 291 height 12
type input "5 助理薪資"
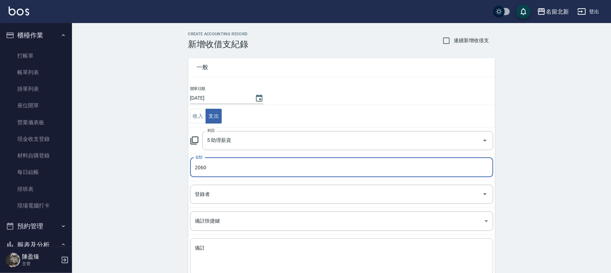
scroll to position [45, 0]
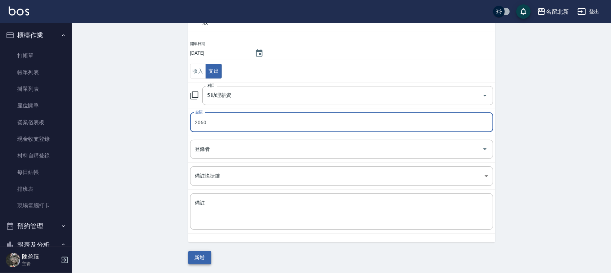
type input "2060"
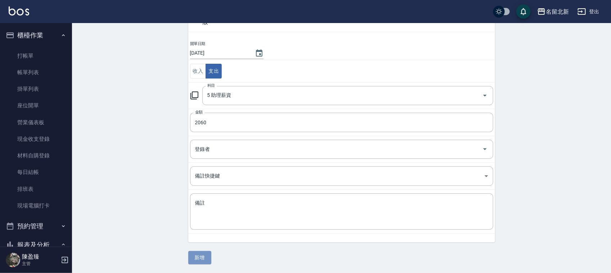
click at [202, 260] on button "新增" at bounding box center [199, 257] width 23 height 13
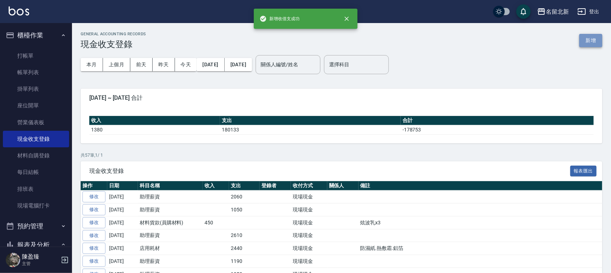
click at [590, 43] on button "新增" at bounding box center [590, 40] width 23 height 13
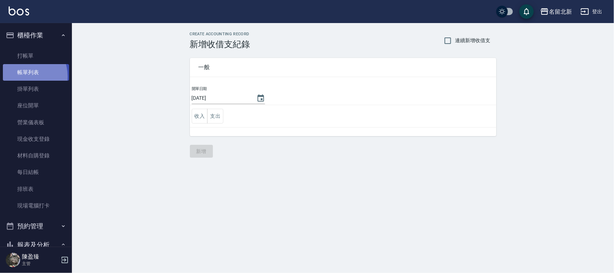
click at [22, 76] on link "帳單列表" at bounding box center [36, 72] width 66 height 17
click at [24, 77] on link "帳單列表" at bounding box center [36, 72] width 66 height 17
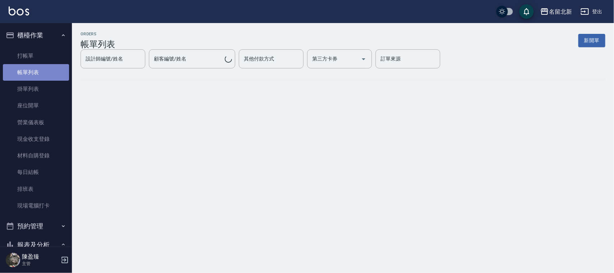
click at [40, 76] on link "帳單列表" at bounding box center [36, 72] width 66 height 17
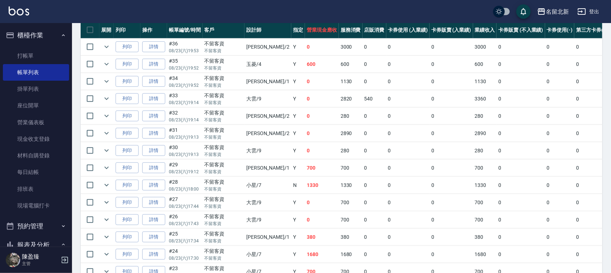
scroll to position [180, 0]
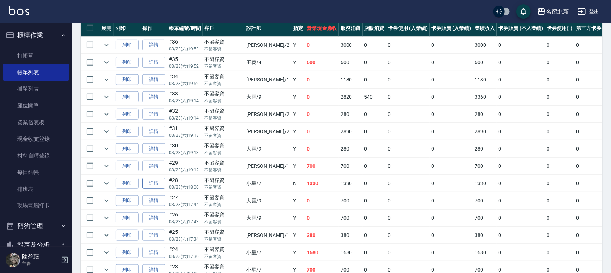
click at [153, 187] on link "詳情" at bounding box center [153, 183] width 23 height 11
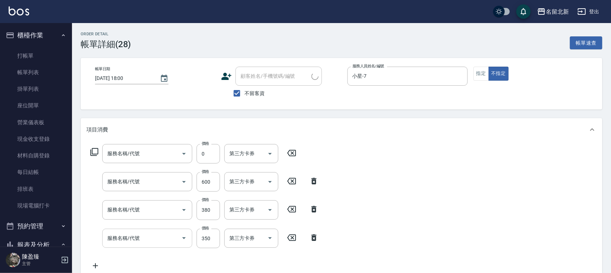
type input "[DATE] 18:00"
checkbox input "true"
type input "小星-7"
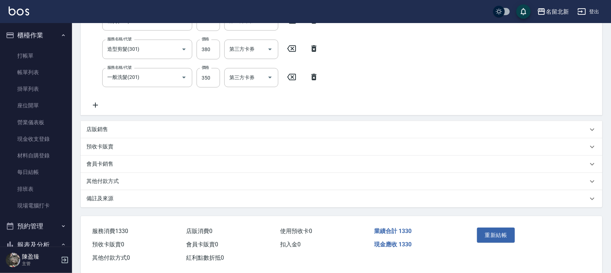
type input "互助10(701)"
type input "補燙(405)"
type input "造型剪髮(301)"
type input "一般洗髮(201)"
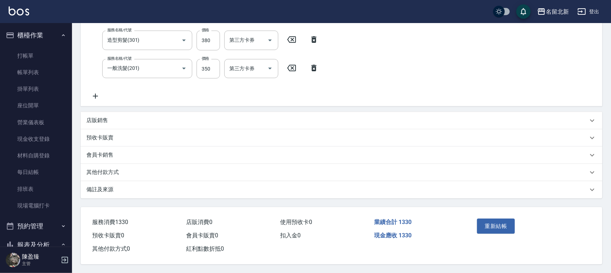
click at [96, 95] on icon at bounding box center [95, 96] width 18 height 9
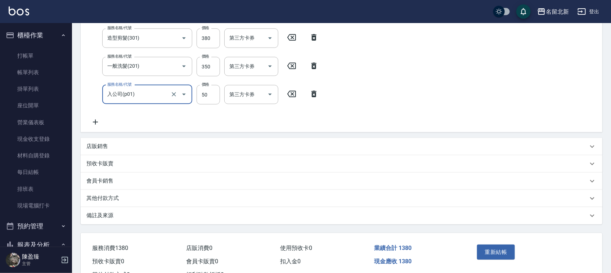
type input "入公司(p01)"
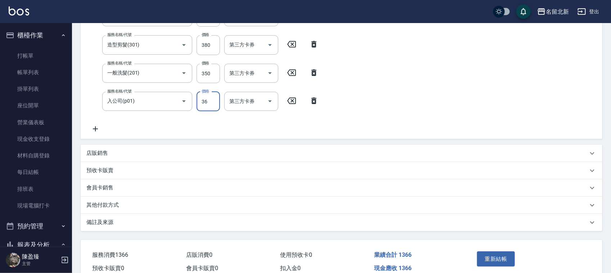
scroll to position [180, 0]
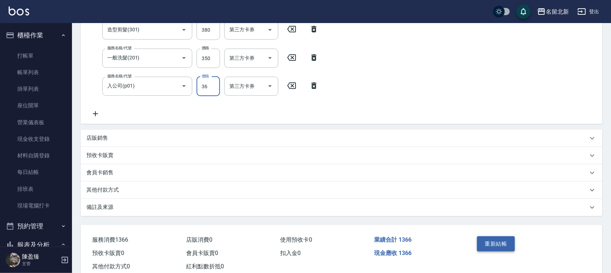
type input "36"
click at [496, 248] on button "重新結帳" at bounding box center [496, 243] width 38 height 15
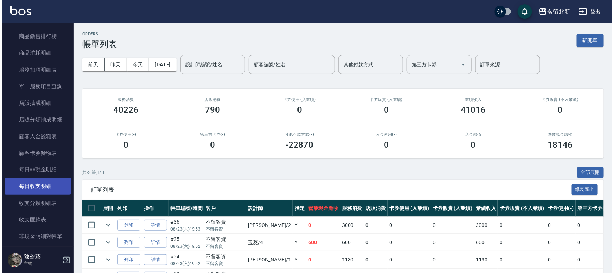
scroll to position [360, 0]
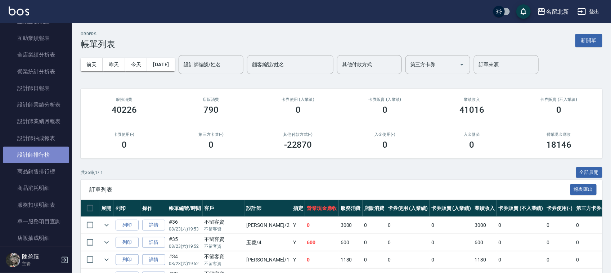
click at [46, 154] on link "設計師排行榜" at bounding box center [36, 154] width 66 height 17
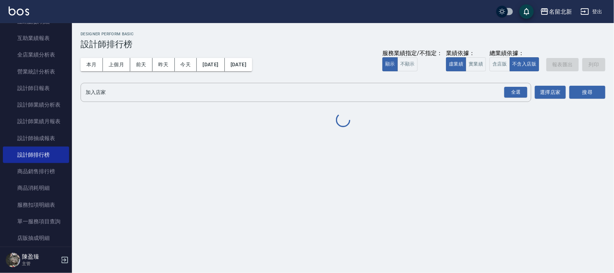
click at [90, 56] on div "本月 上個月 [DATE] [DATE] [DATE] [DATE] [DATE] 服務業績指定/不指定： 顯示 不顯示 業績依據： 虛業績 實業績 總業績依…" at bounding box center [343, 64] width 525 height 31
click at [99, 69] on button "本月" at bounding box center [92, 64] width 22 height 13
click at [509, 87] on div "全選" at bounding box center [516, 92] width 23 height 11
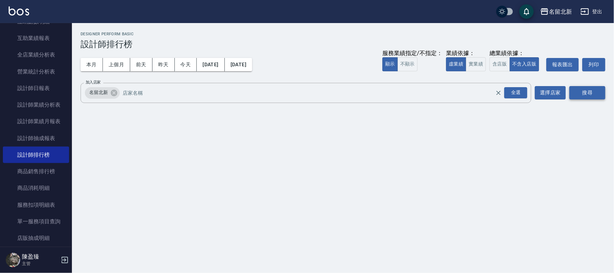
click at [581, 95] on button "搜尋" at bounding box center [588, 92] width 36 height 13
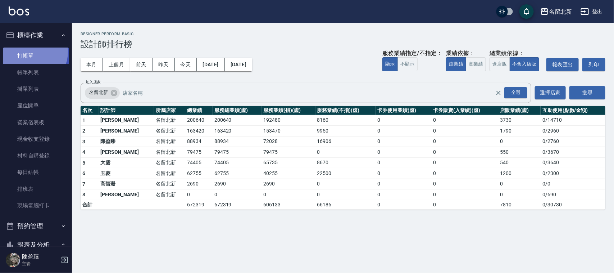
click at [31, 51] on link "打帳單" at bounding box center [36, 56] width 66 height 17
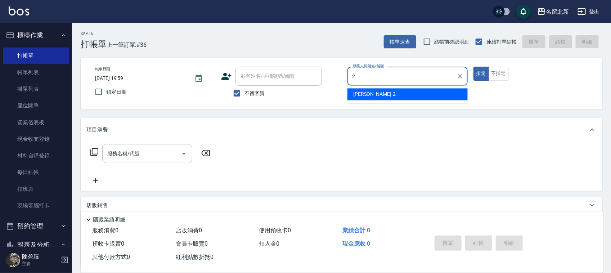
type input "詩芳-2"
type button "true"
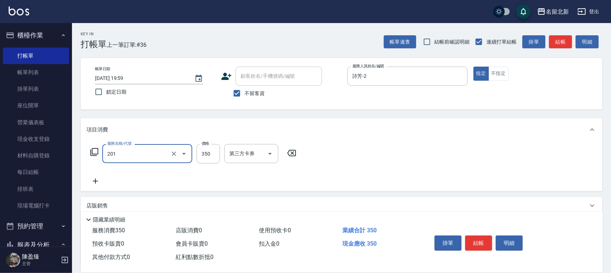
type input "一般洗髮(201)"
type input "250"
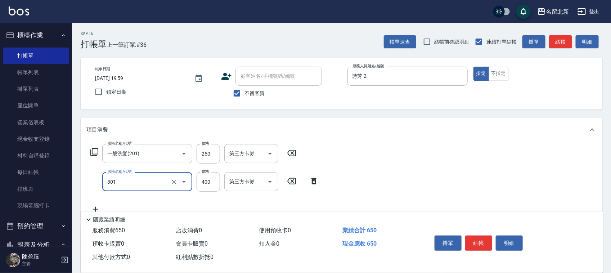
type input "造型剪髮(301)"
type input "300"
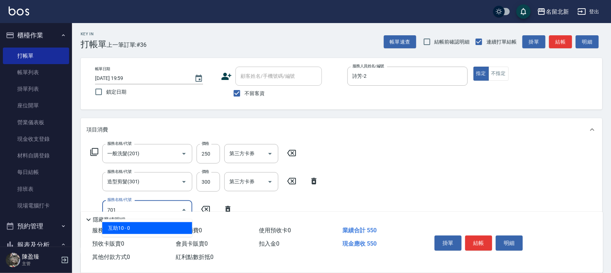
type input "互助10(701)"
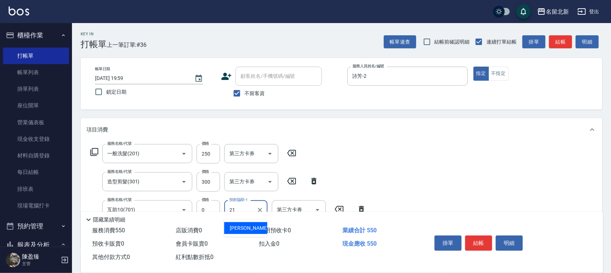
type input "[PERSON_NAME]-21"
click at [473, 241] on button "結帳" at bounding box center [478, 242] width 27 height 15
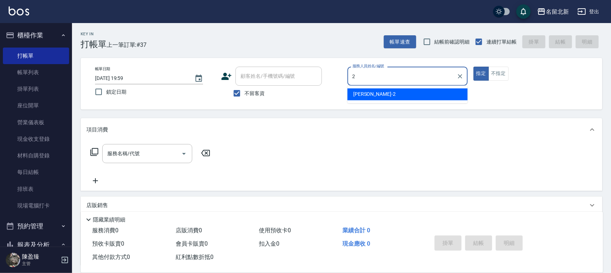
type input "詩芳-2"
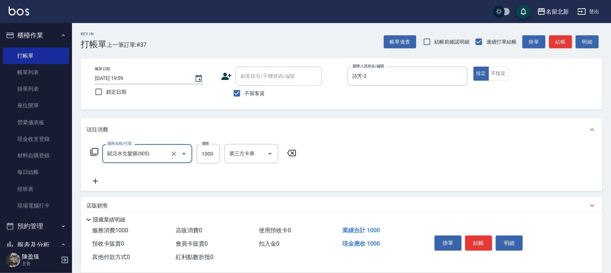
type input "賦活水生髮膜(605)"
type input "1180"
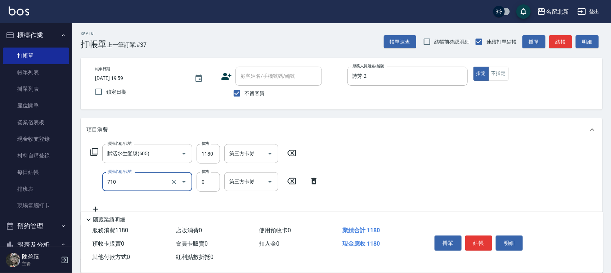
type input "互助100(710)"
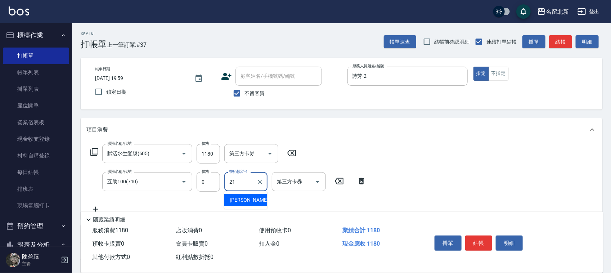
type input "[PERSON_NAME]-21"
click at [486, 235] on button "結帳" at bounding box center [478, 242] width 27 height 15
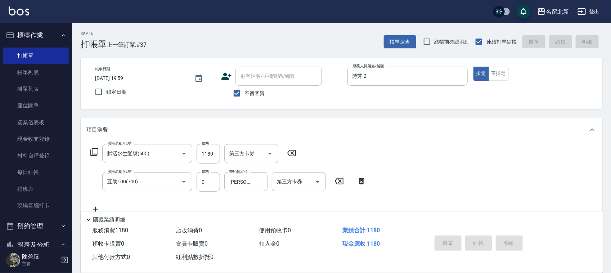
type input "[DATE] 20:01"
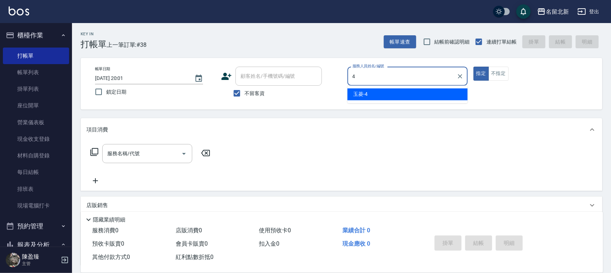
type input "玉菱-4"
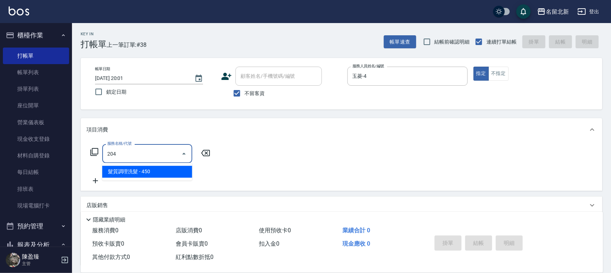
type input "髮質調理洗髮(204)"
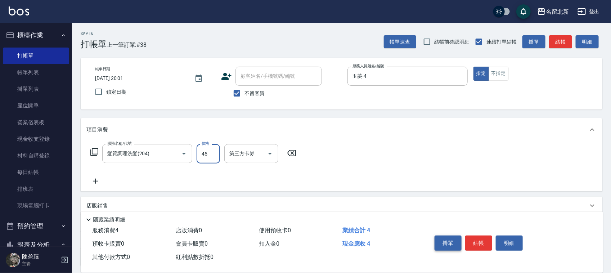
type input "450"
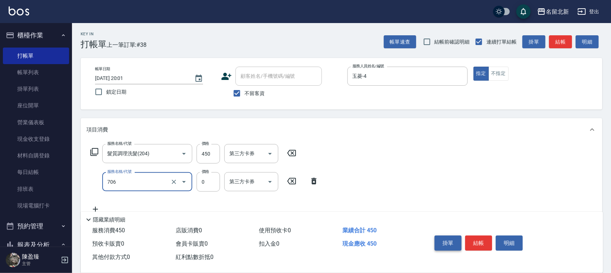
type input "互助60(706)"
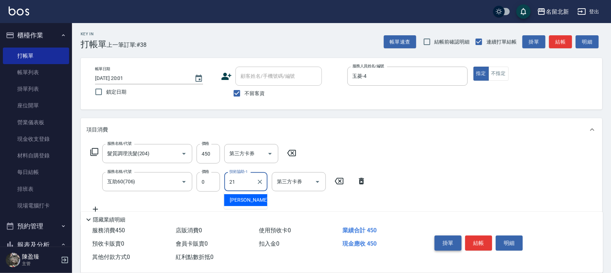
type input "[PERSON_NAME]-21"
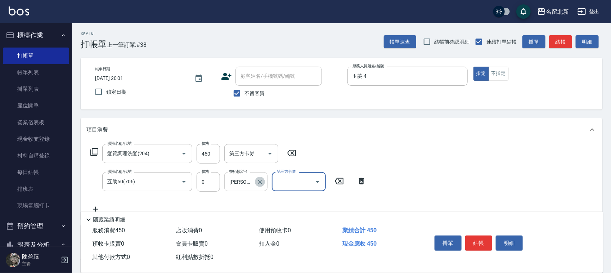
click at [263, 184] on button "Clear" at bounding box center [260, 182] width 10 height 10
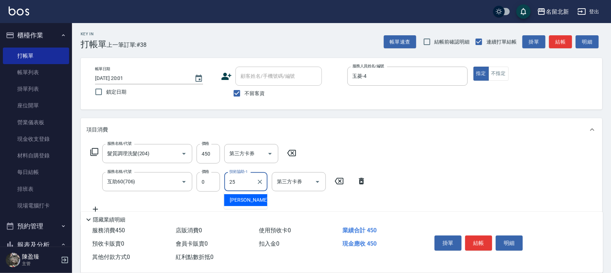
type input "禎禎-25"
click at [469, 244] on button "結帳" at bounding box center [478, 242] width 27 height 15
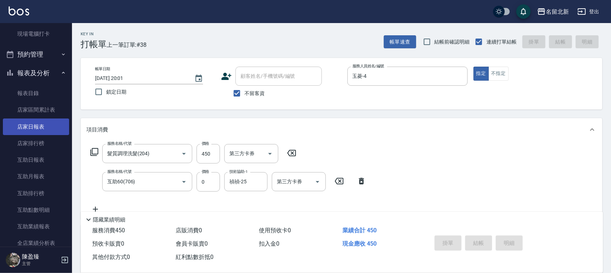
scroll to position [225, 0]
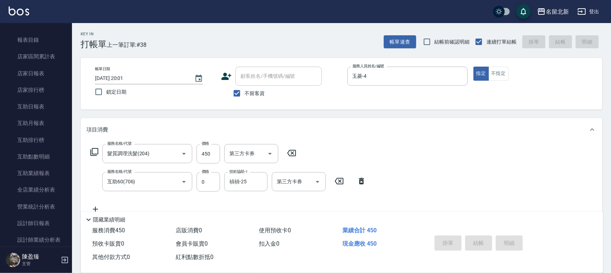
type input "[DATE] 20:08"
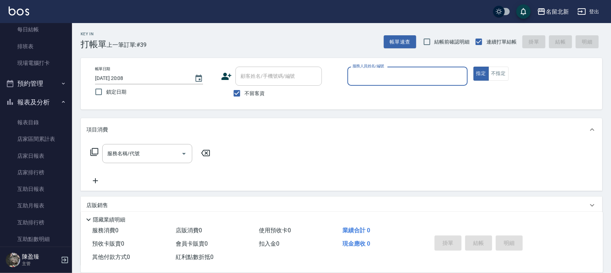
scroll to position [135, 0]
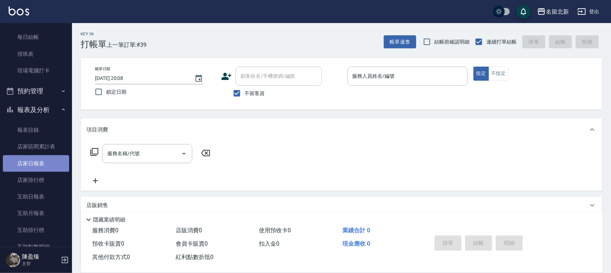
click at [47, 159] on link "店家日報表" at bounding box center [36, 163] width 66 height 17
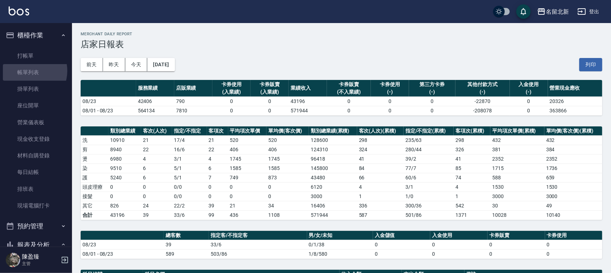
drag, startPoint x: 27, startPoint y: 71, endPoint x: 0, endPoint y: 20, distance: 57.8
click at [28, 71] on link "帳單列表" at bounding box center [36, 72] width 66 height 17
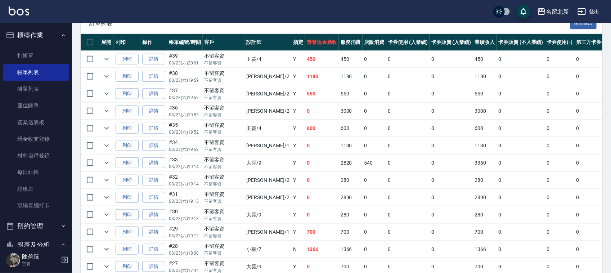
scroll to position [180, 0]
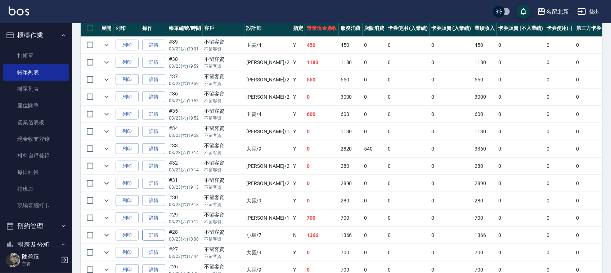
click at [158, 235] on link "詳情" at bounding box center [153, 235] width 23 height 11
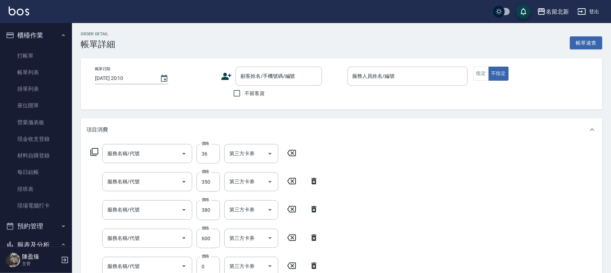
type input "[DATE] 18:00"
checkbox input "true"
type input "小星-7"
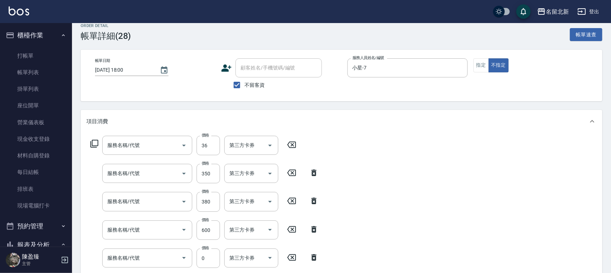
type input "入公司(p01)"
type input "一般洗髮(201)"
type input "造型剪髮(301)"
type input "補燙(405)"
type input "互助10(701)"
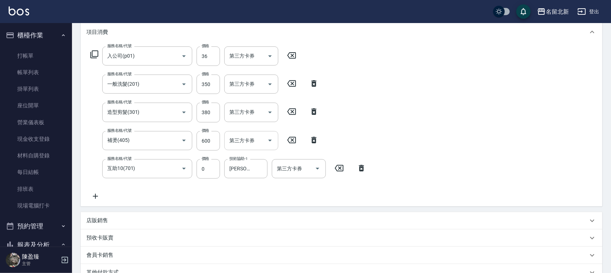
scroll to position [98, 0]
click at [294, 54] on icon at bounding box center [292, 54] width 18 height 9
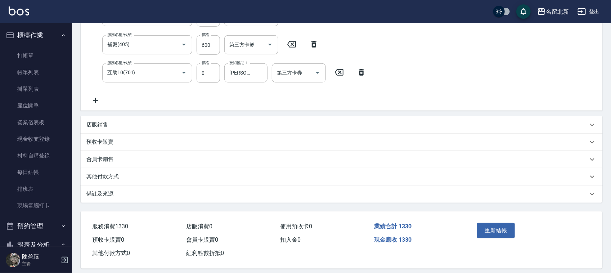
scroll to position [200, 0]
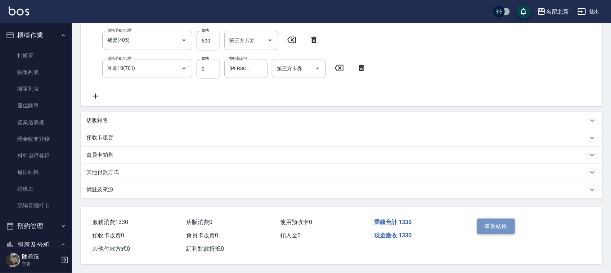
click at [485, 225] on button "重新結帳" at bounding box center [496, 225] width 38 height 15
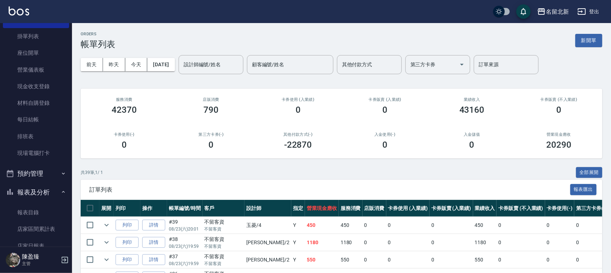
scroll to position [135, 0]
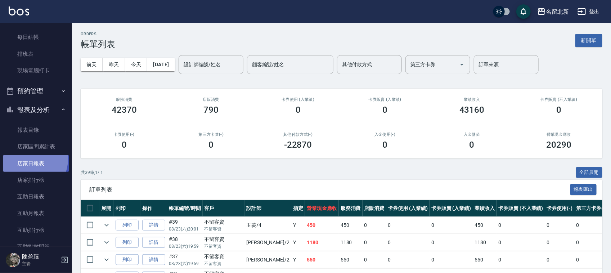
click at [29, 159] on link "店家日報表" at bounding box center [36, 163] width 66 height 17
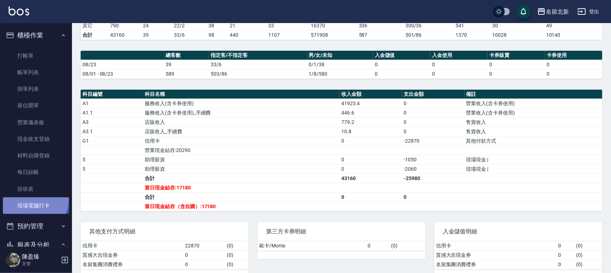
drag, startPoint x: 33, startPoint y: 200, endPoint x: 35, endPoint y: 184, distance: 16.3
click at [33, 200] on link "現場電腦打卡" at bounding box center [36, 205] width 66 height 17
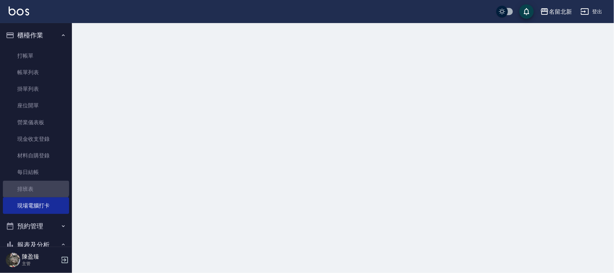
drag, startPoint x: 35, startPoint y: 184, endPoint x: 68, endPoint y: 185, distance: 32.4
click at [36, 183] on link "排班表" at bounding box center [36, 189] width 66 height 17
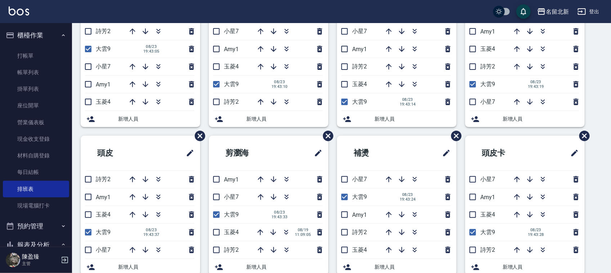
scroll to position [71, 0]
